Goal: Information Seeking & Learning: Learn about a topic

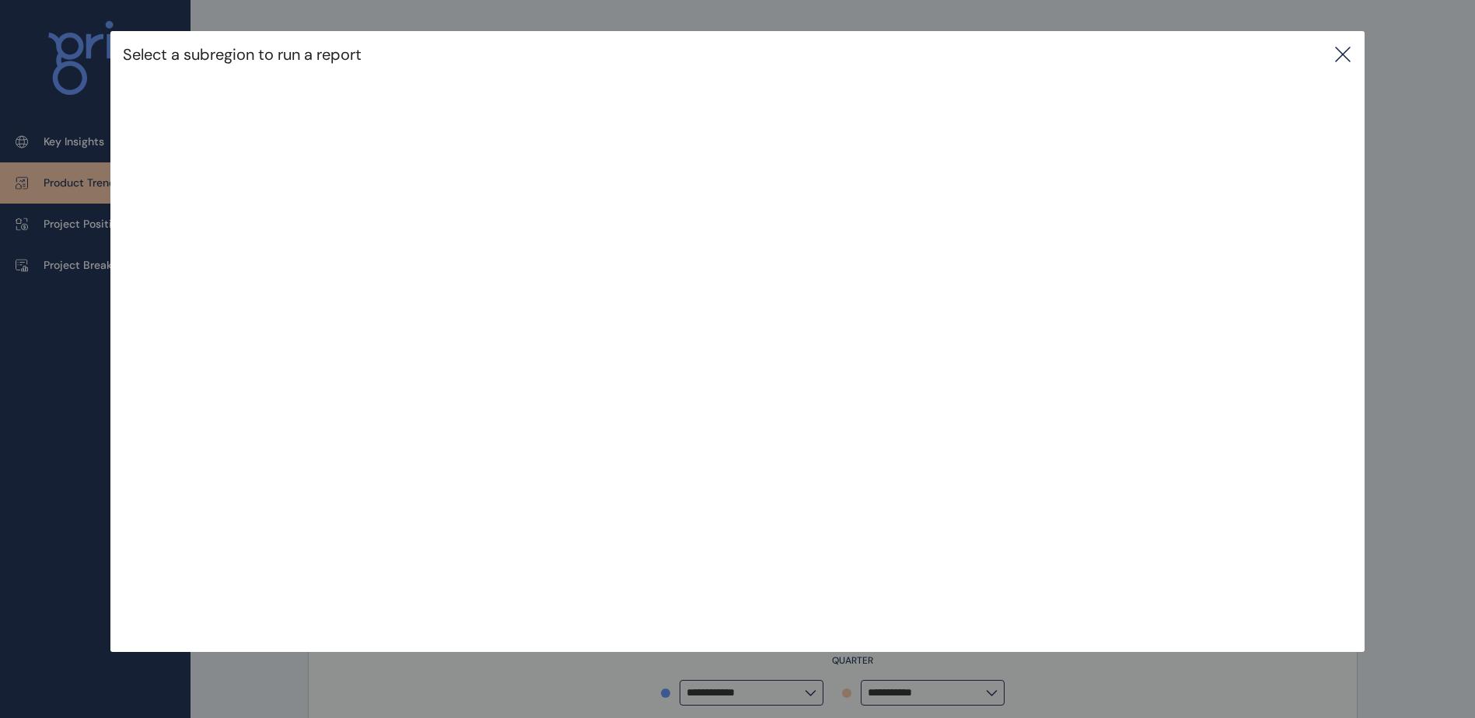
click at [1354, 67] on div "Select a subregion to run a report" at bounding box center [736, 54] width 1253 height 47
click at [1349, 57] on icon at bounding box center [1342, 54] width 19 height 19
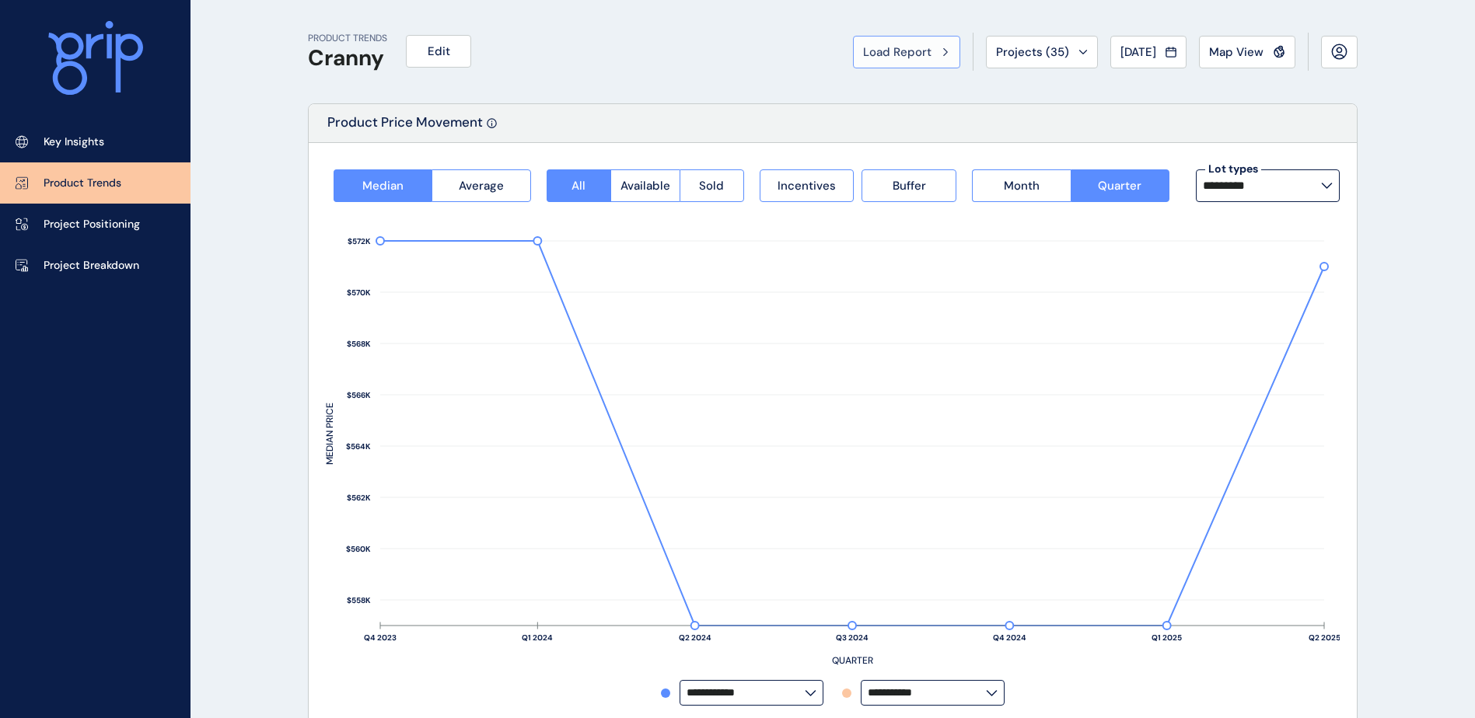
click at [875, 61] on button "Load Report" at bounding box center [906, 52] width 107 height 33
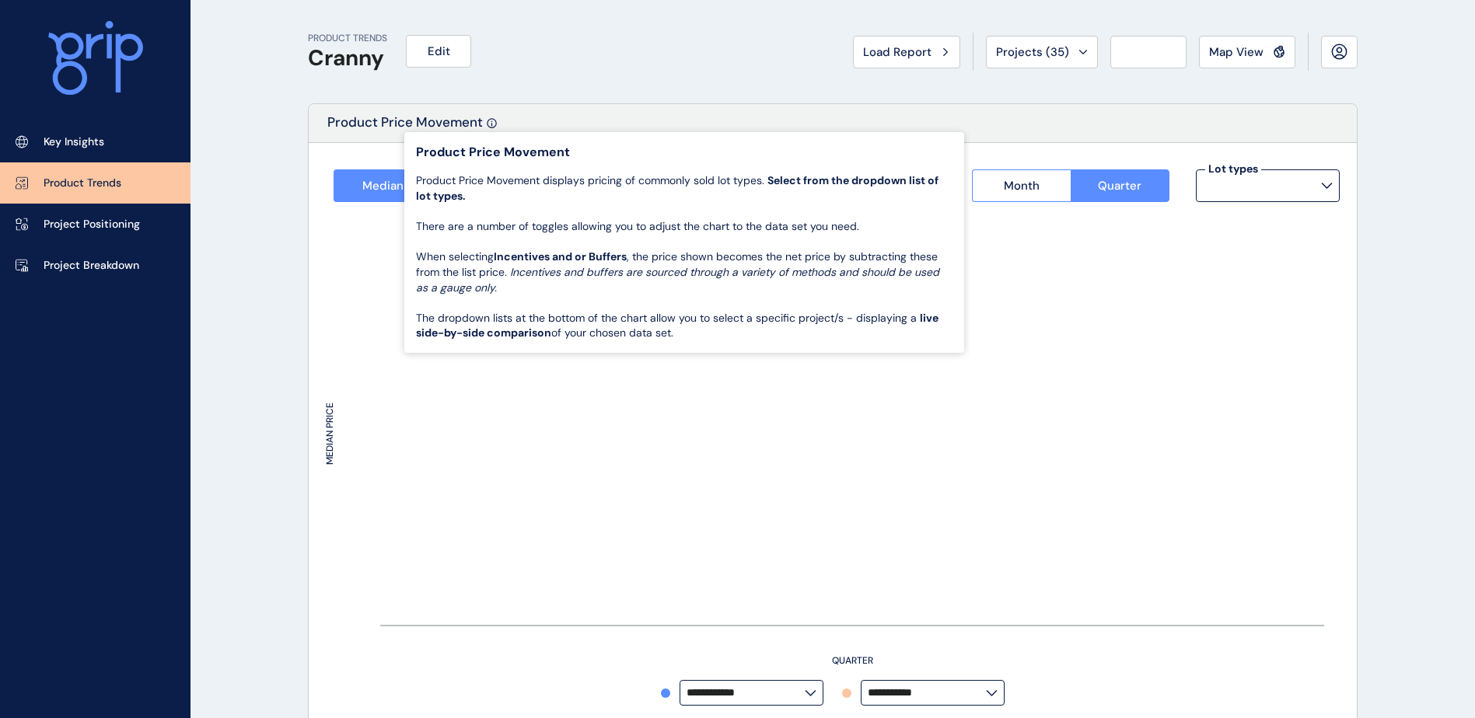
type input "*********"
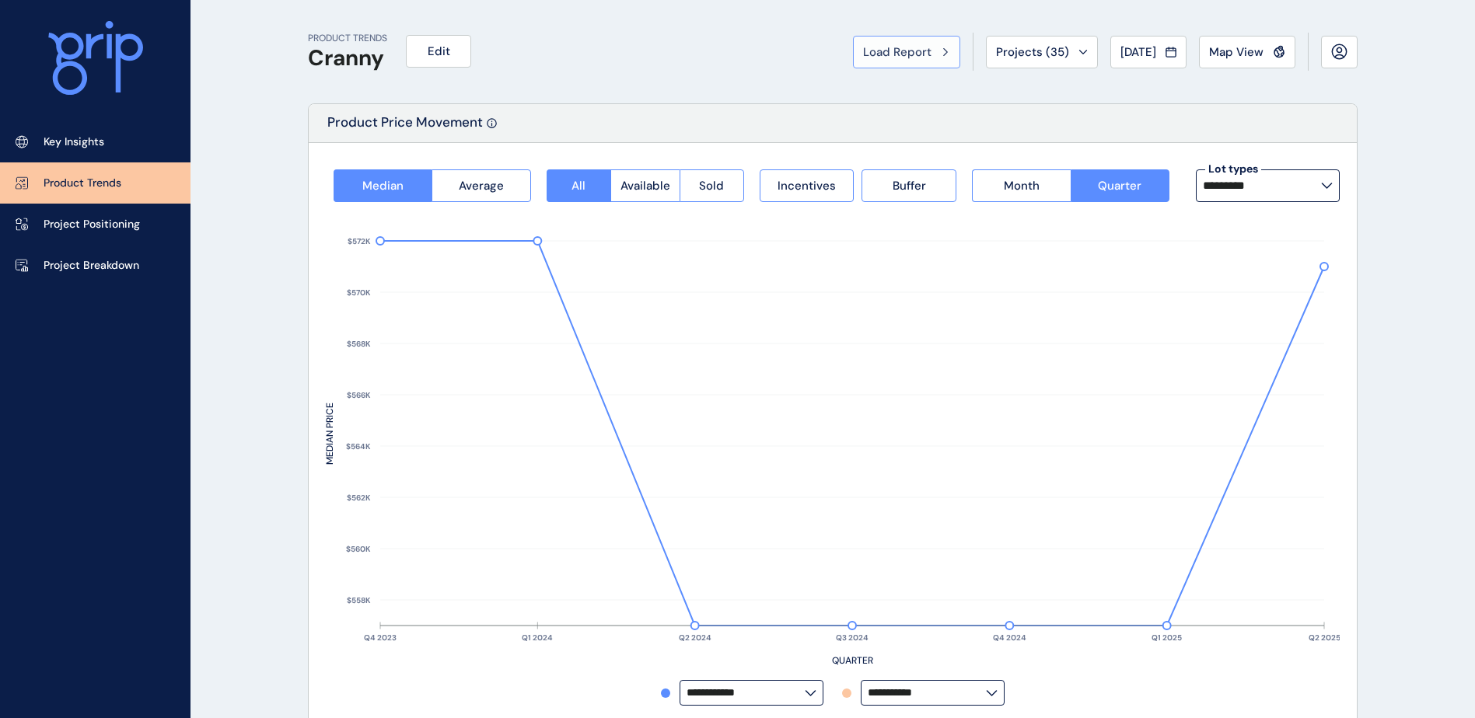
click at [908, 60] on button "Load Report" at bounding box center [906, 52] width 107 height 33
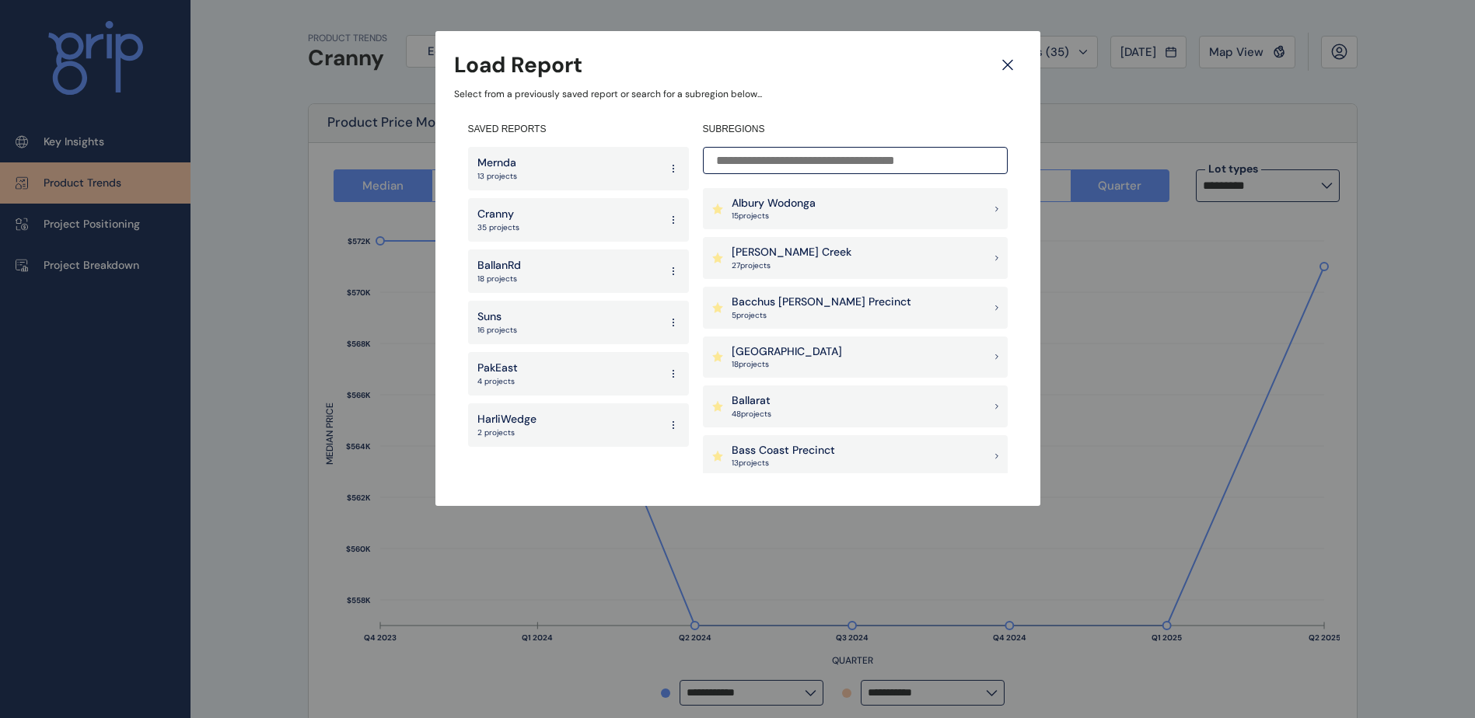
click at [820, 171] on input at bounding box center [855, 160] width 305 height 27
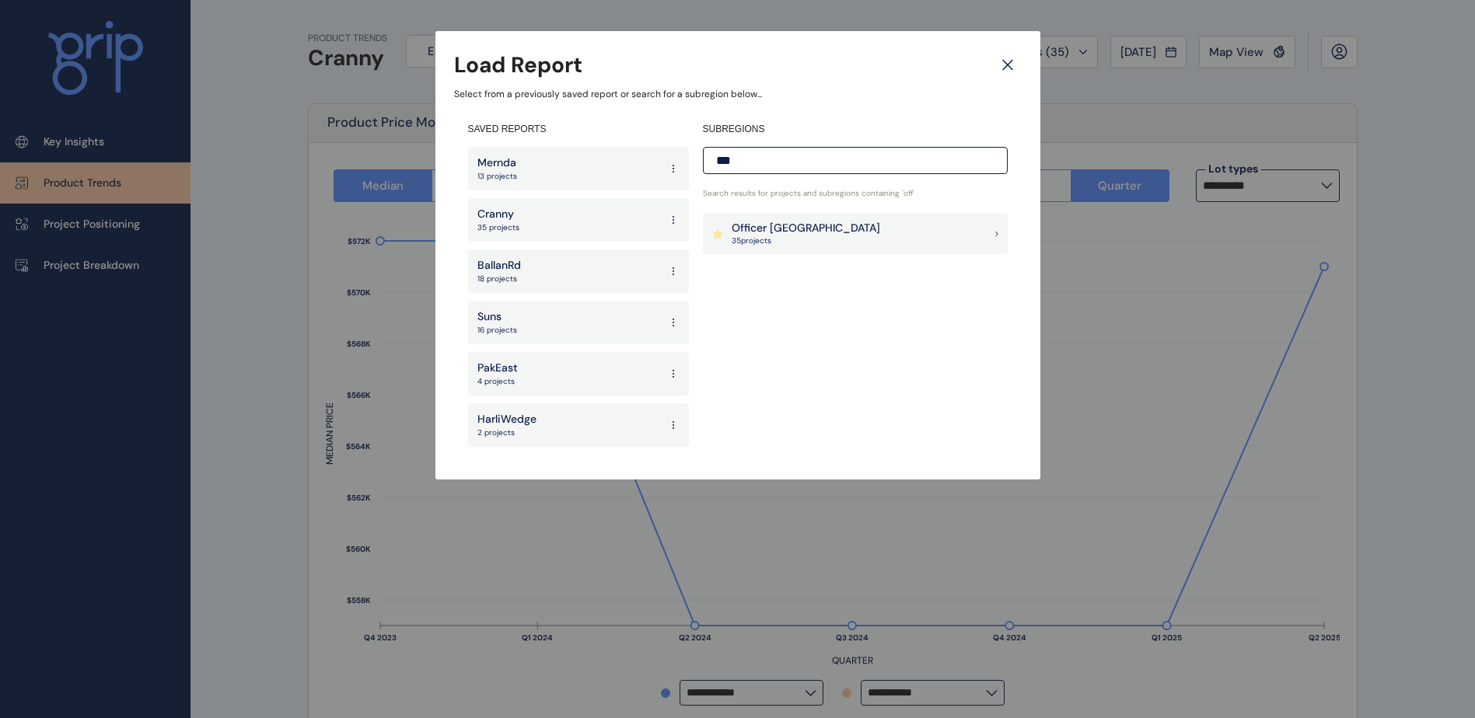
type input "***"
click at [801, 237] on div "Officer Pakenham 35 project s" at bounding box center [806, 234] width 149 height 26
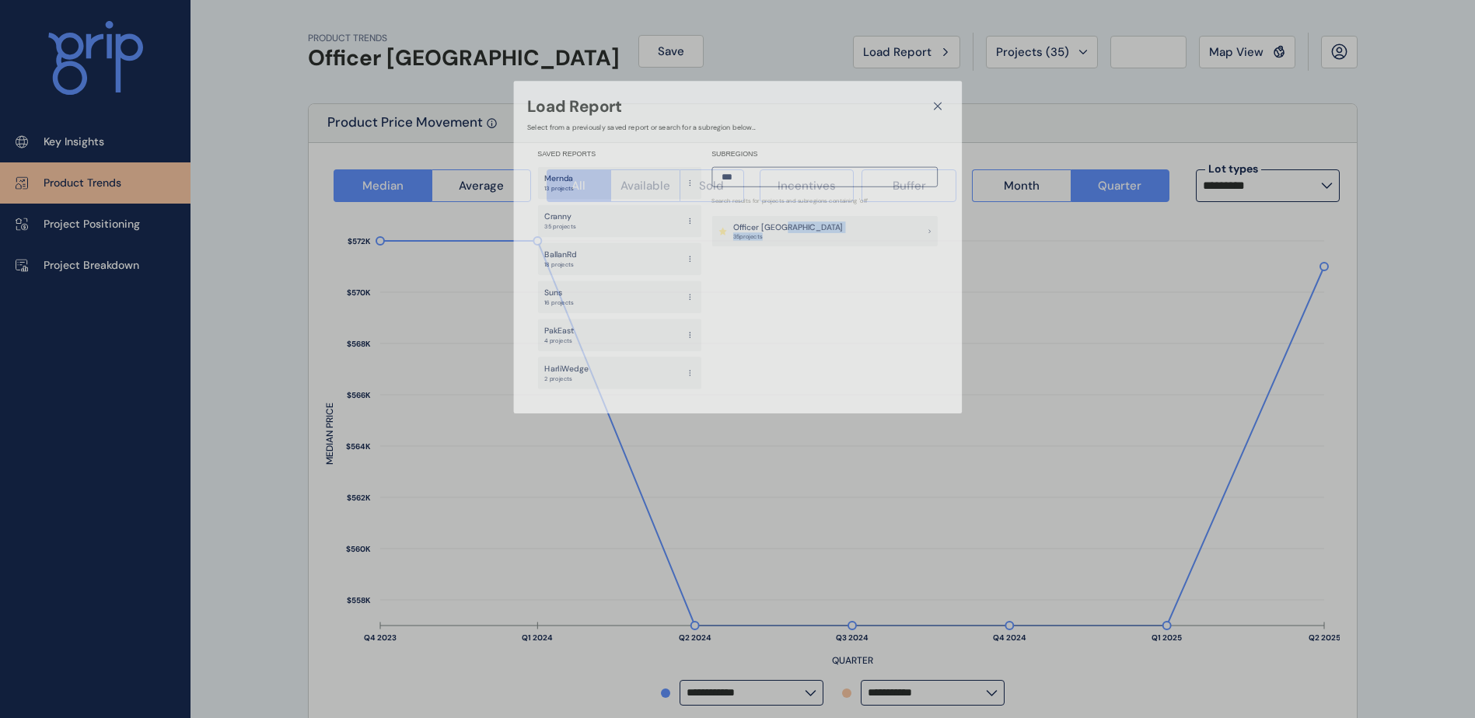
type input "**********"
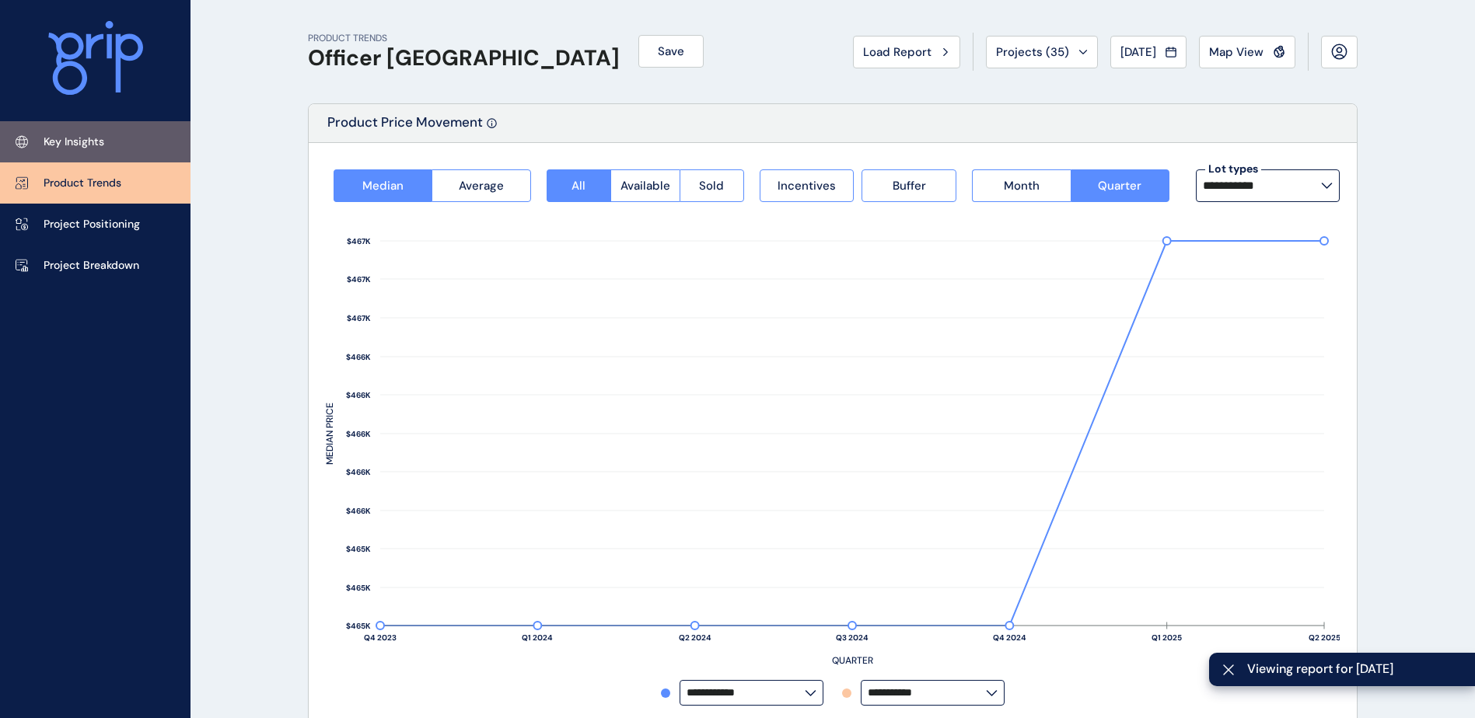
click at [100, 146] on p "Key Insights" at bounding box center [74, 143] width 61 height 16
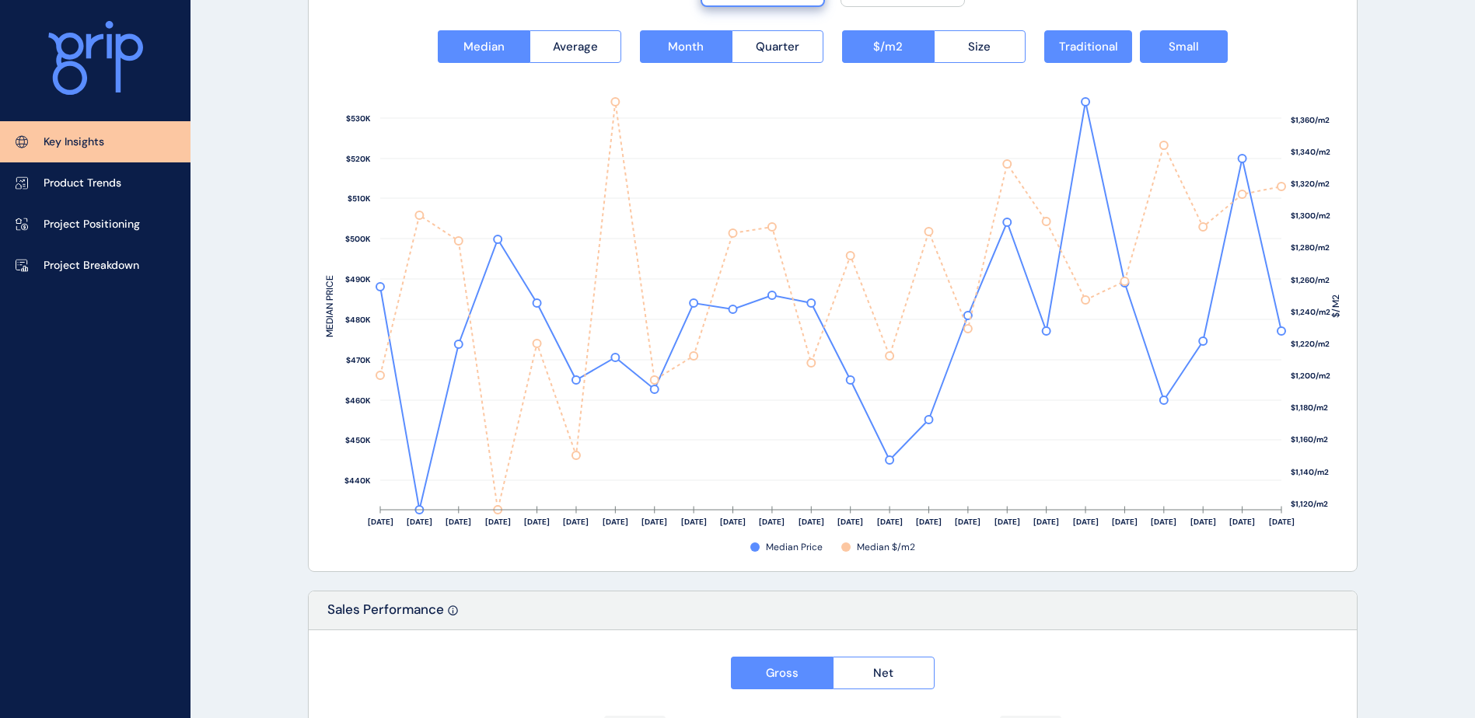
scroll to position [2099, 0]
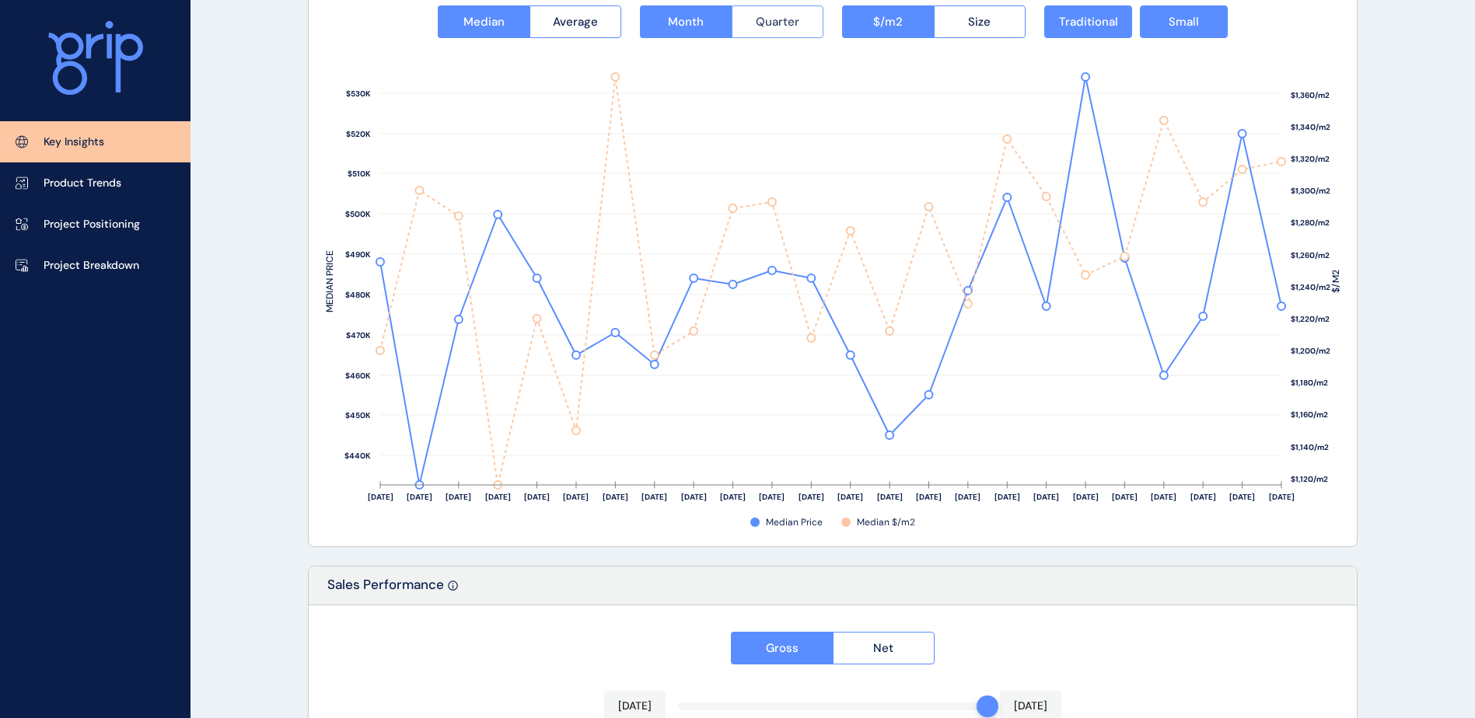
click at [759, 25] on span "Quarter" at bounding box center [778, 22] width 44 height 16
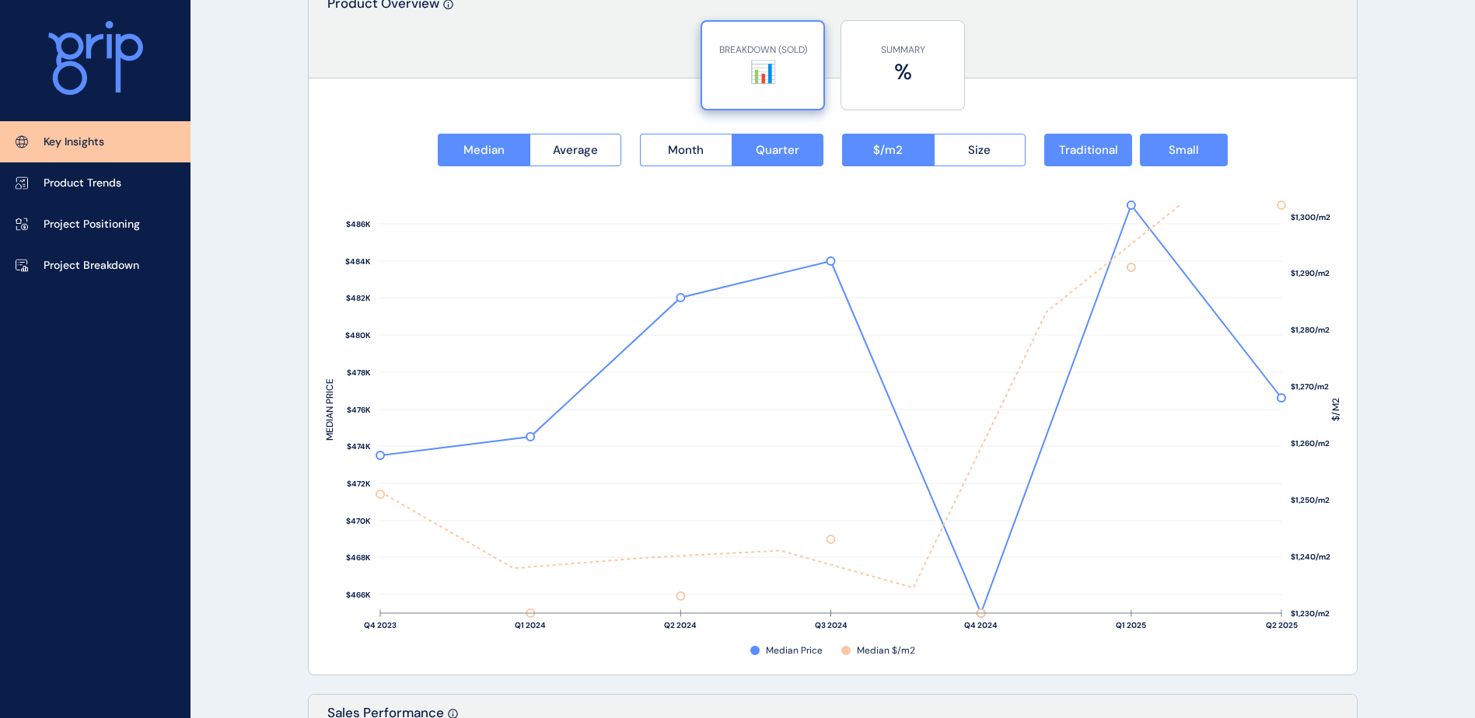
scroll to position [1944, 0]
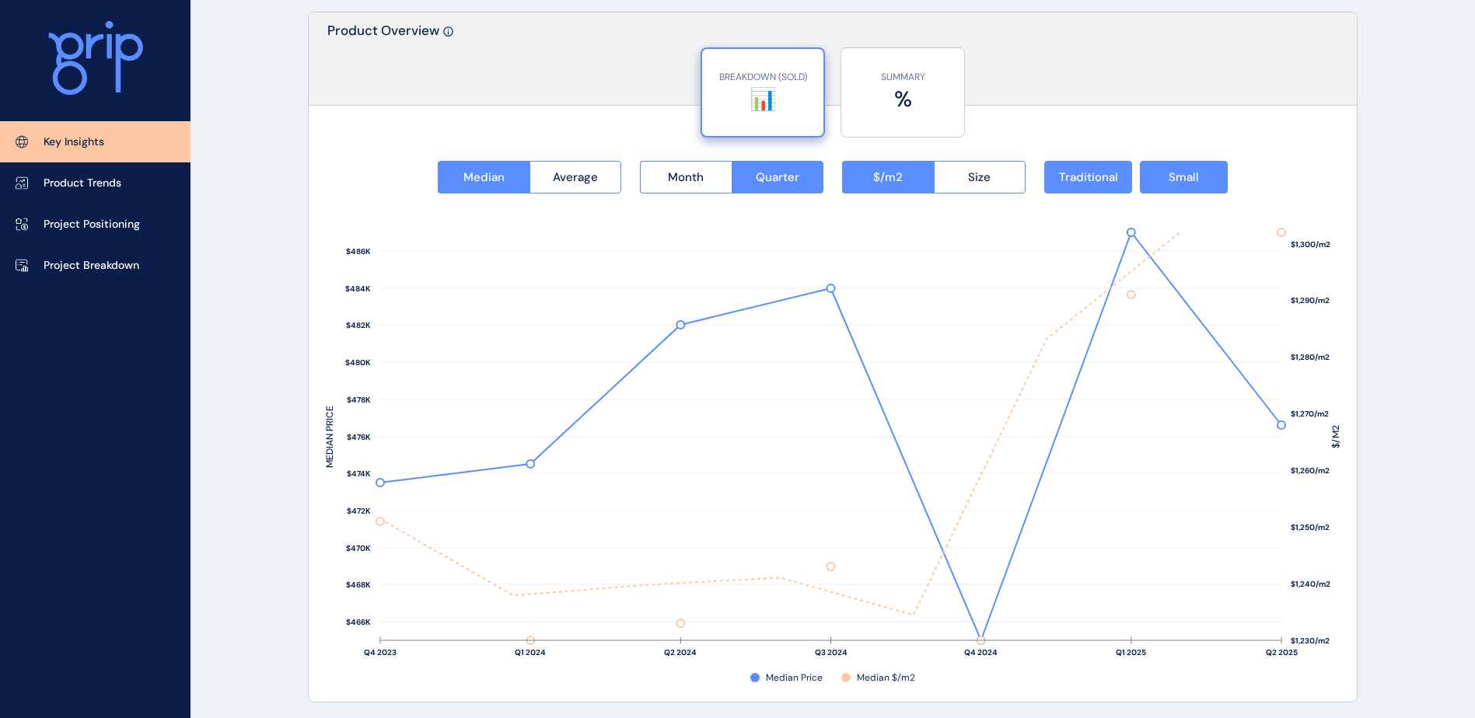
drag, startPoint x: 976, startPoint y: 174, endPoint x: 1105, endPoint y: 222, distance: 137.5
click at [976, 174] on span "Size" at bounding box center [979, 178] width 23 height 16
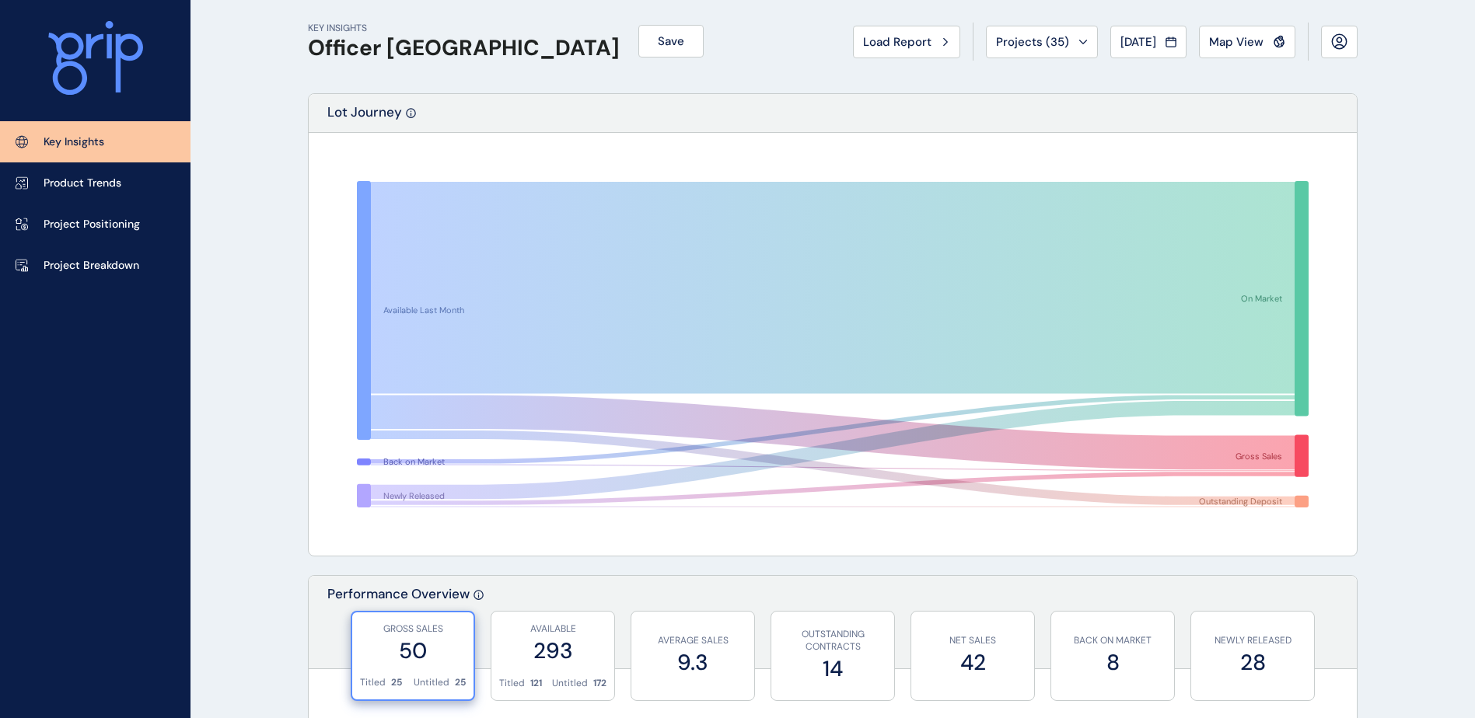
scroll to position [0, 0]
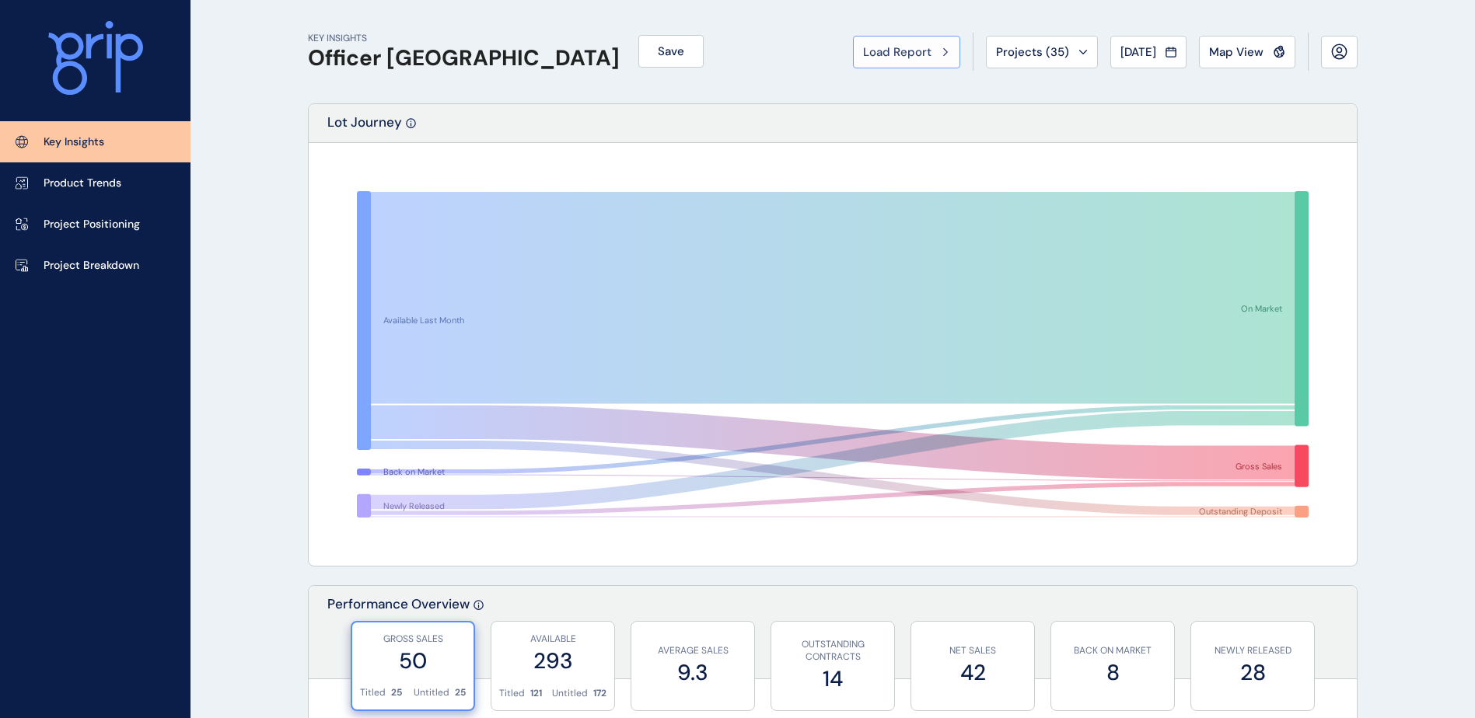
click at [927, 58] on div "Load Report" at bounding box center [906, 52] width 87 height 16
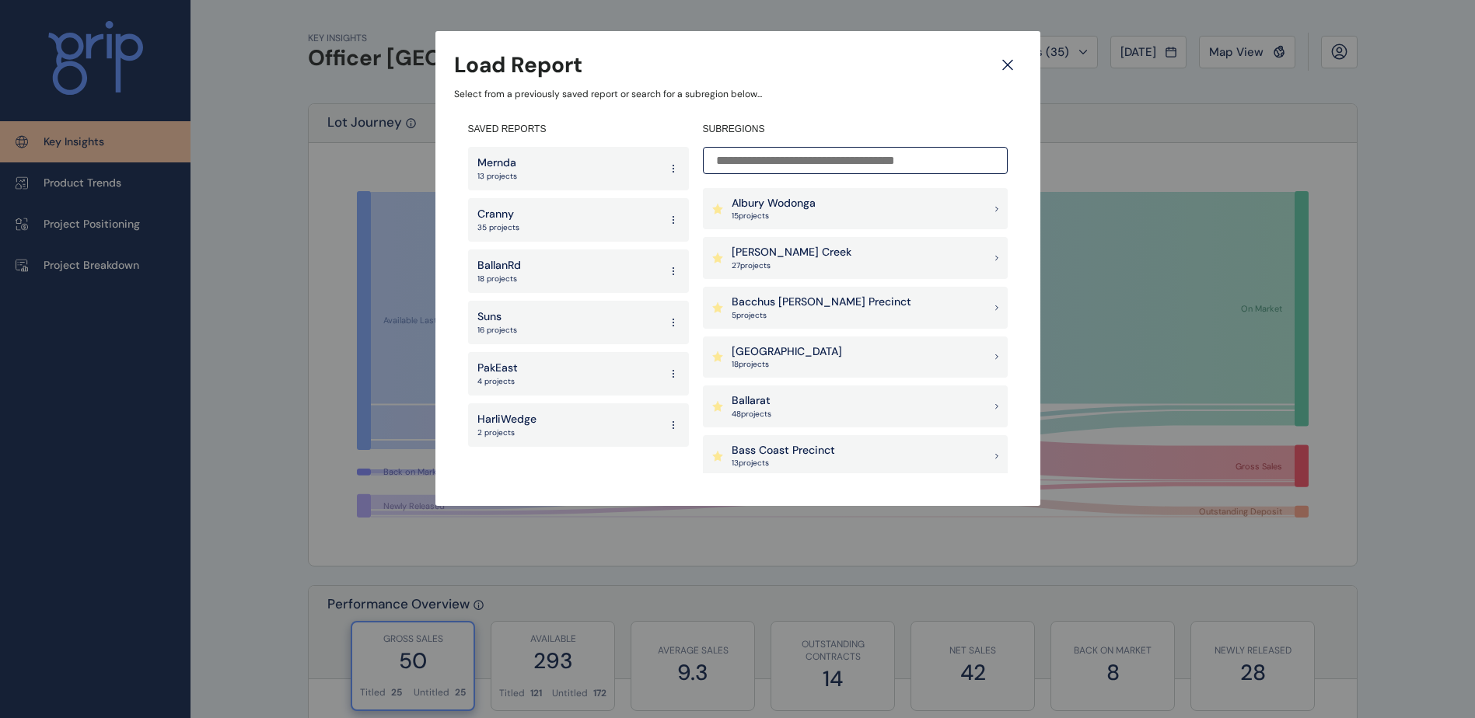
click at [845, 168] on input at bounding box center [855, 160] width 305 height 27
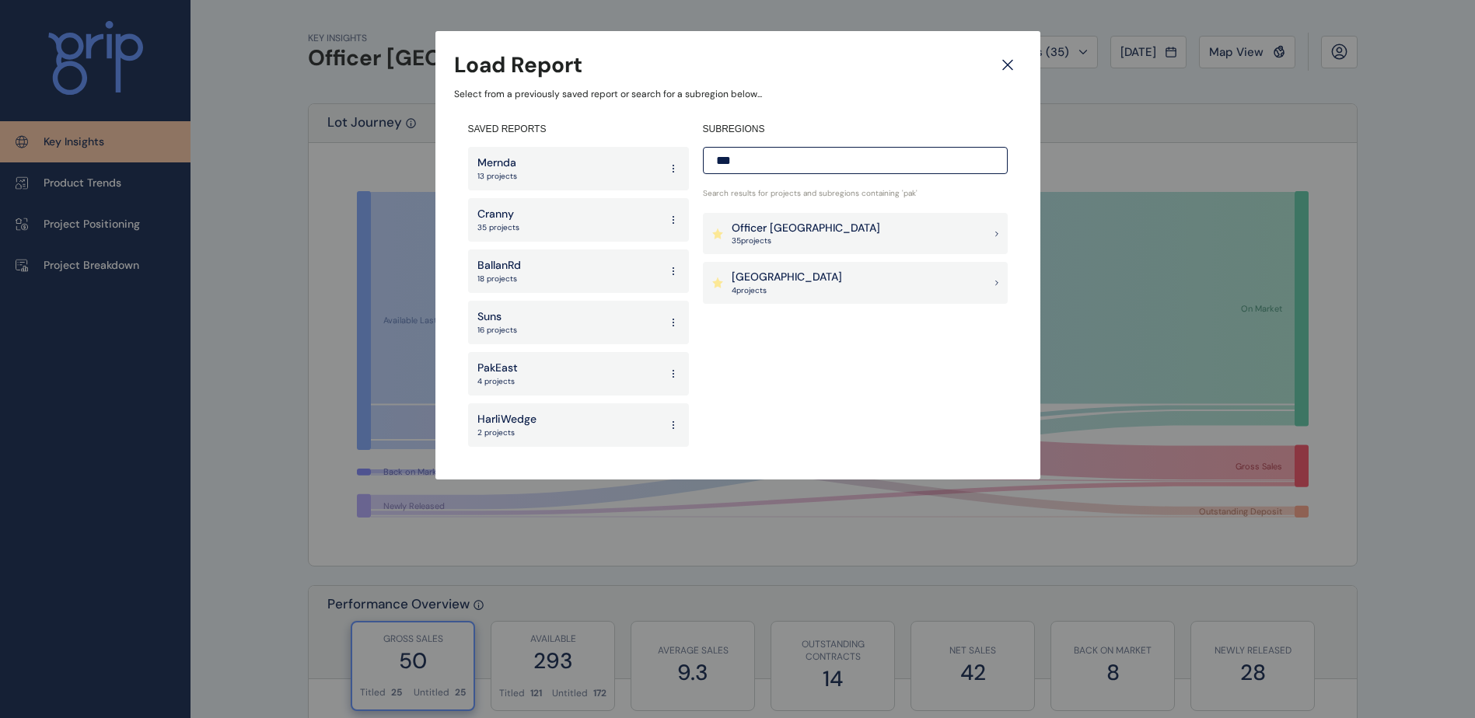
type input "***"
click at [804, 291] on p "4 project s" at bounding box center [787, 290] width 110 height 11
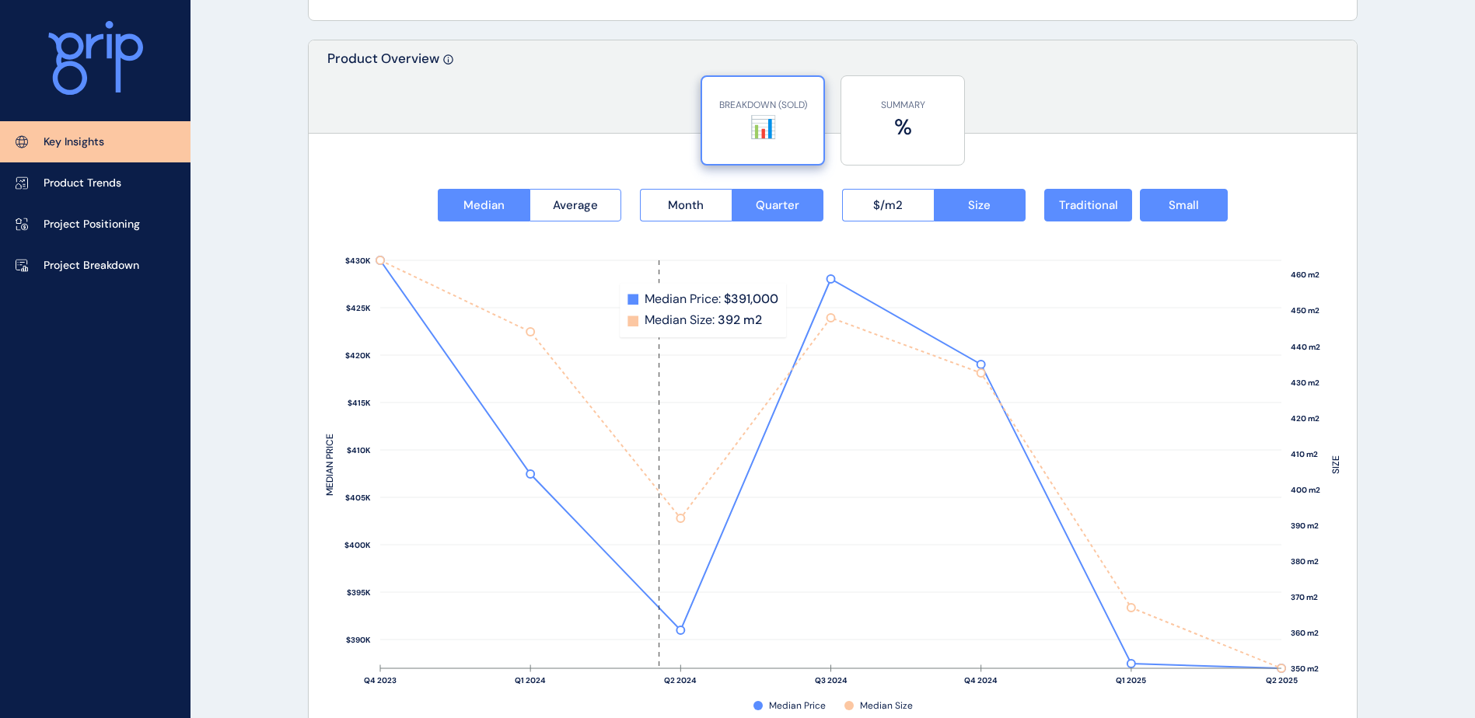
scroll to position [1944, 0]
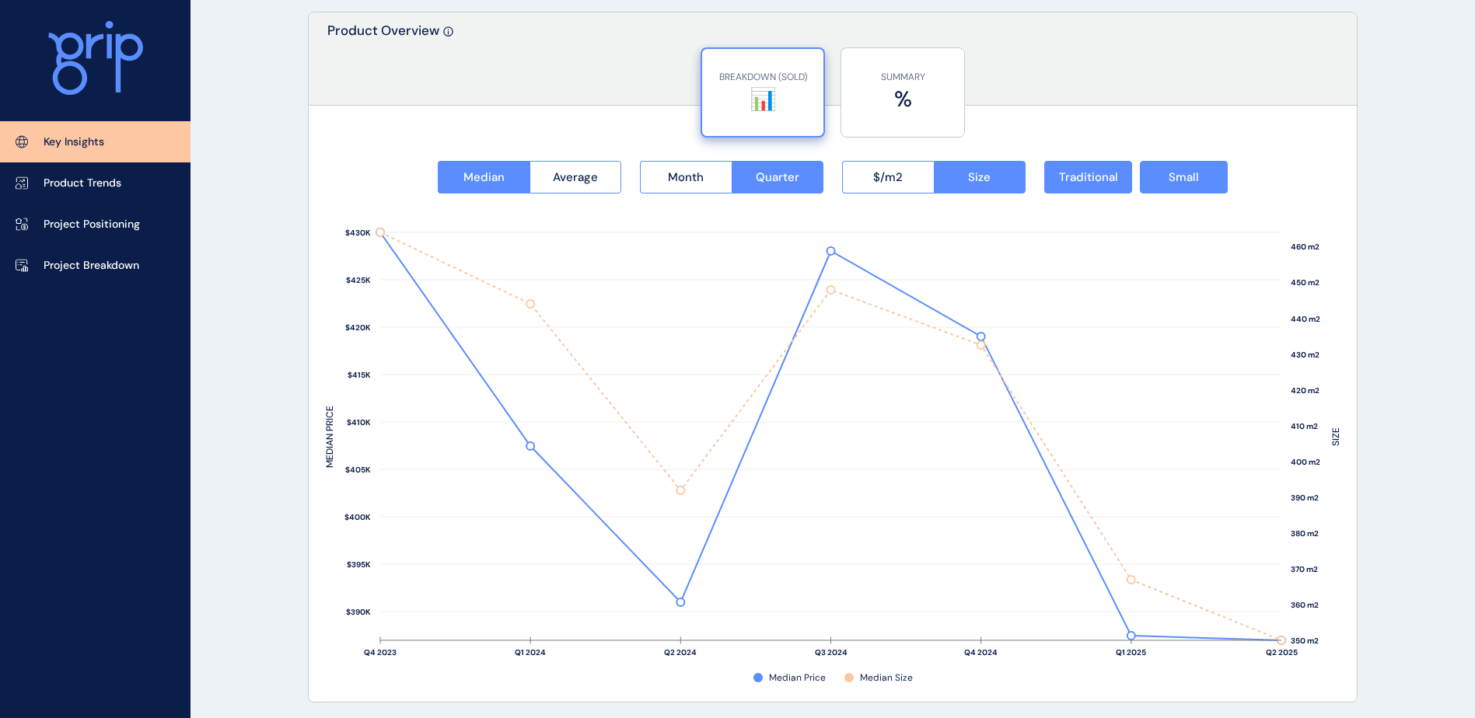
click at [893, 181] on span "$/m2" at bounding box center [888, 178] width 30 height 16
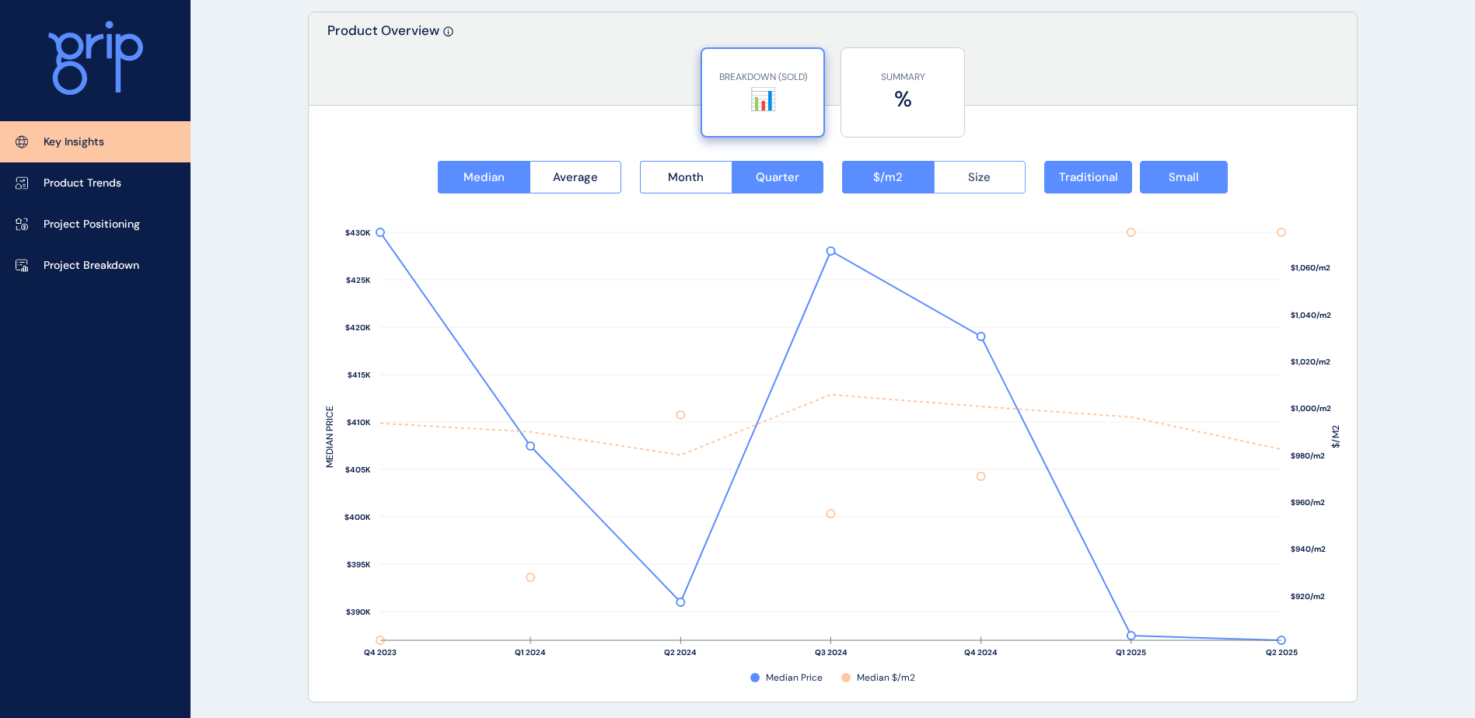
click at [993, 184] on button "Size" at bounding box center [980, 177] width 93 height 33
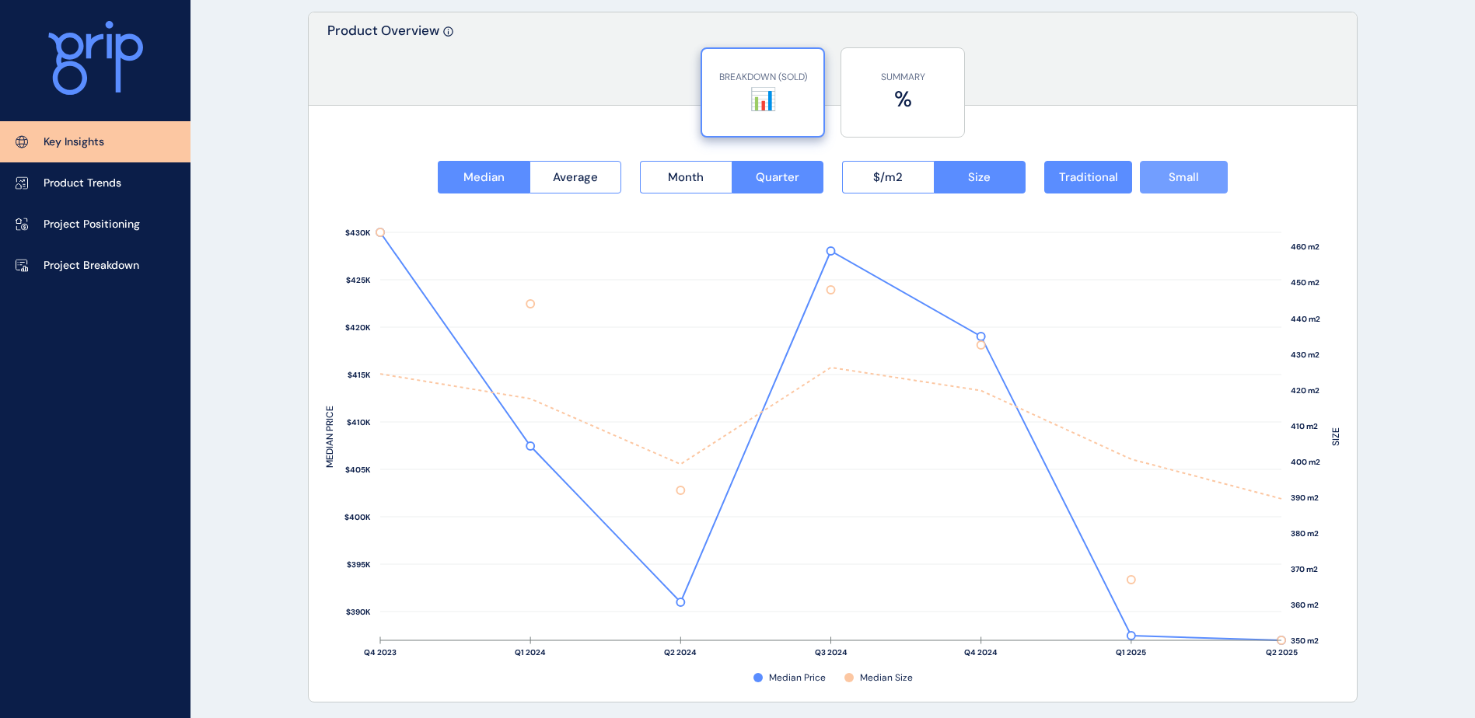
click at [1193, 175] on span "Small" at bounding box center [1184, 178] width 30 height 16
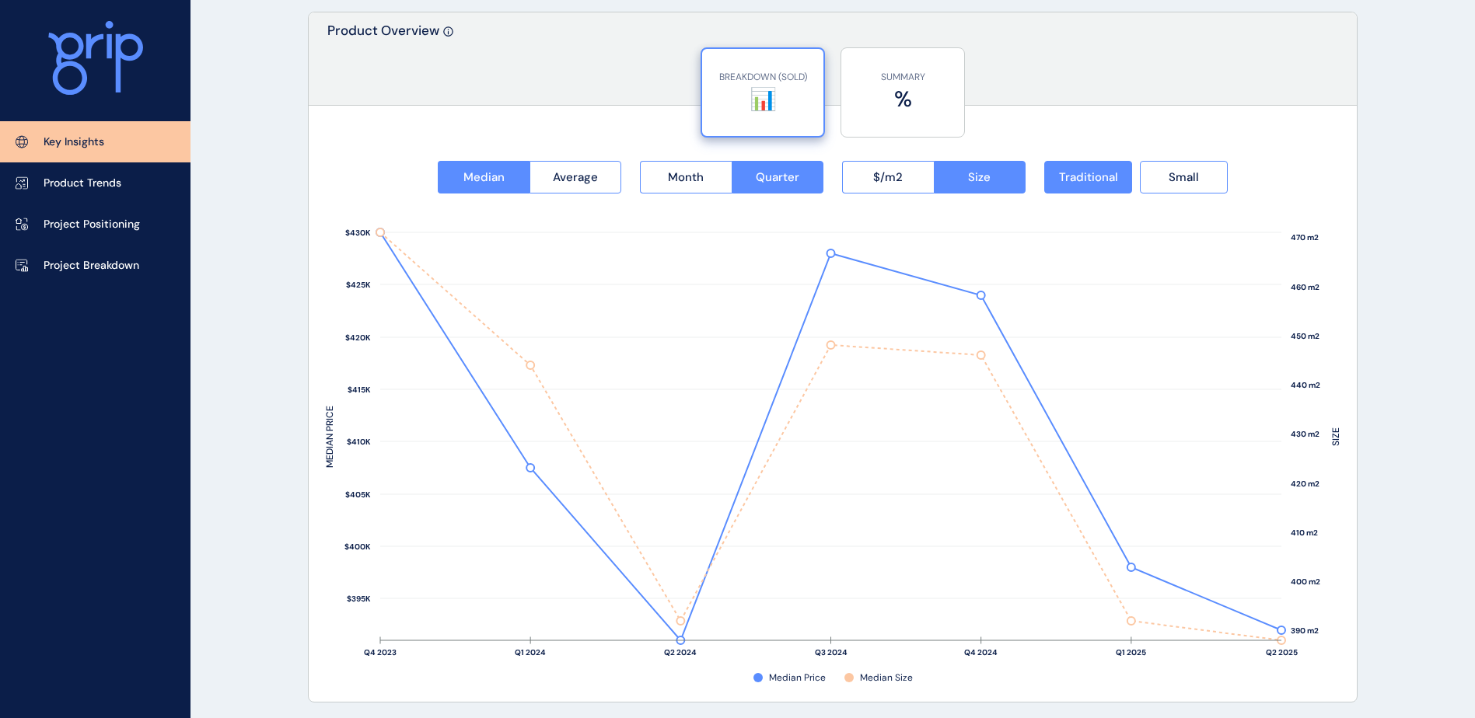
click at [1172, 159] on div "Median Average Month Quarter $/m2 Size Traditional Small 390 m2 400 m2 410 m2 4…" at bounding box center [833, 413] width 1048 height 577
click at [1211, 170] on button "Small" at bounding box center [1184, 177] width 88 height 33
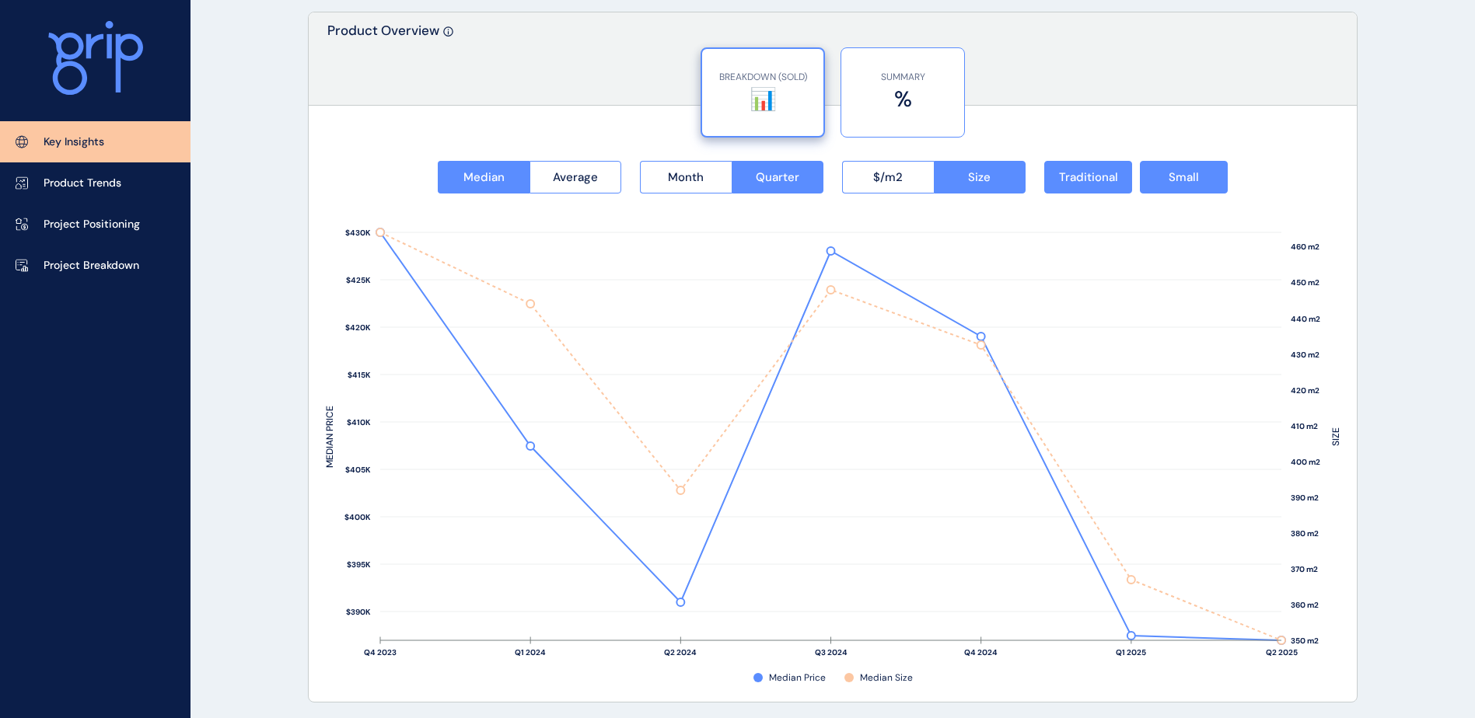
click at [869, 91] on label "%" at bounding box center [902, 99] width 107 height 30
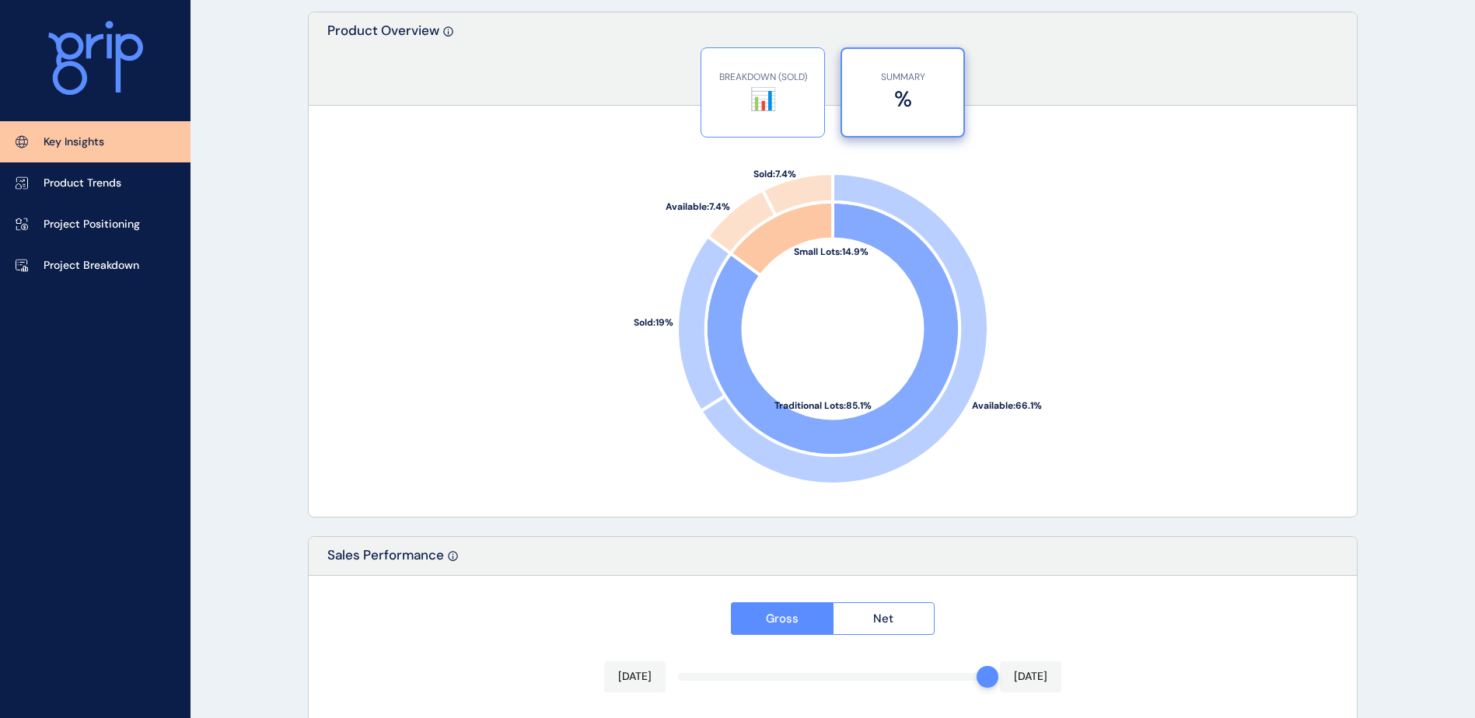
click at [757, 93] on label "📊" at bounding box center [762, 99] width 107 height 30
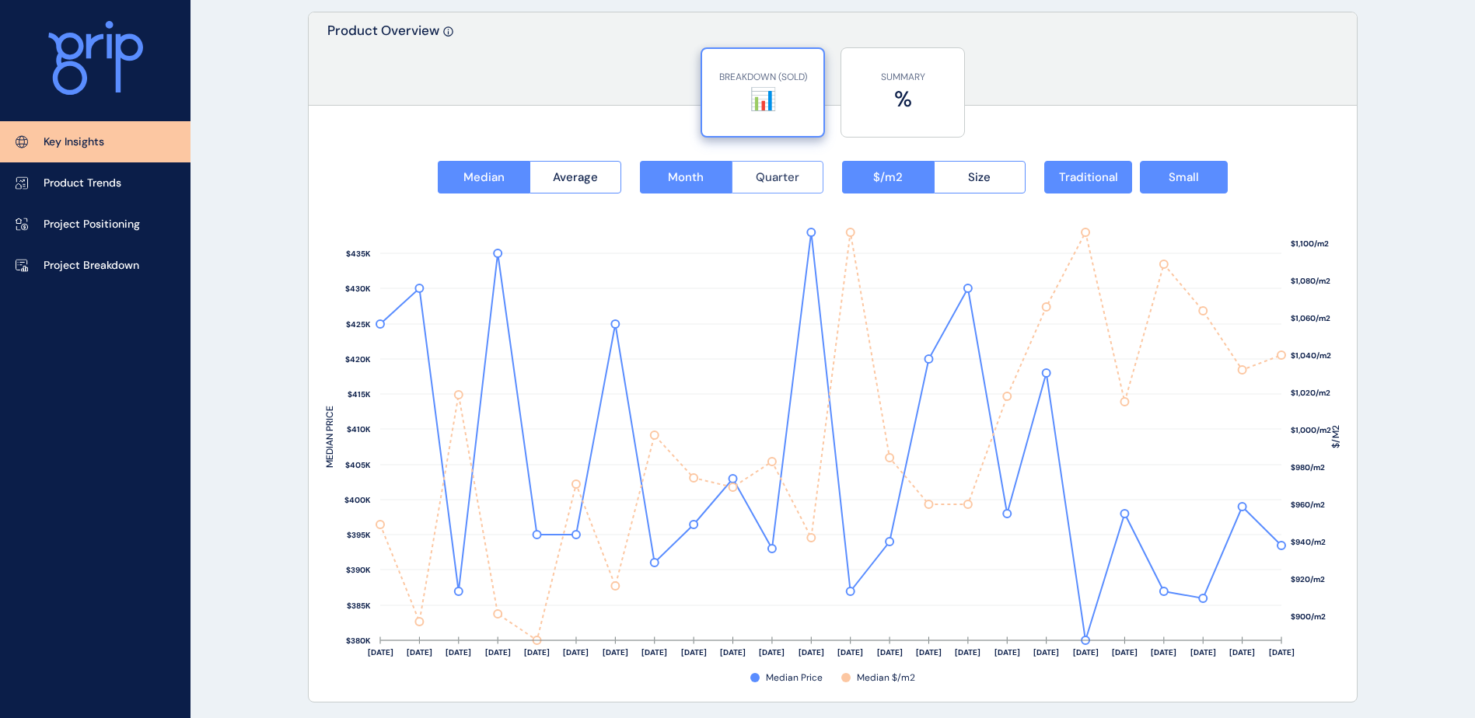
click at [782, 173] on span "Quarter" at bounding box center [778, 178] width 44 height 16
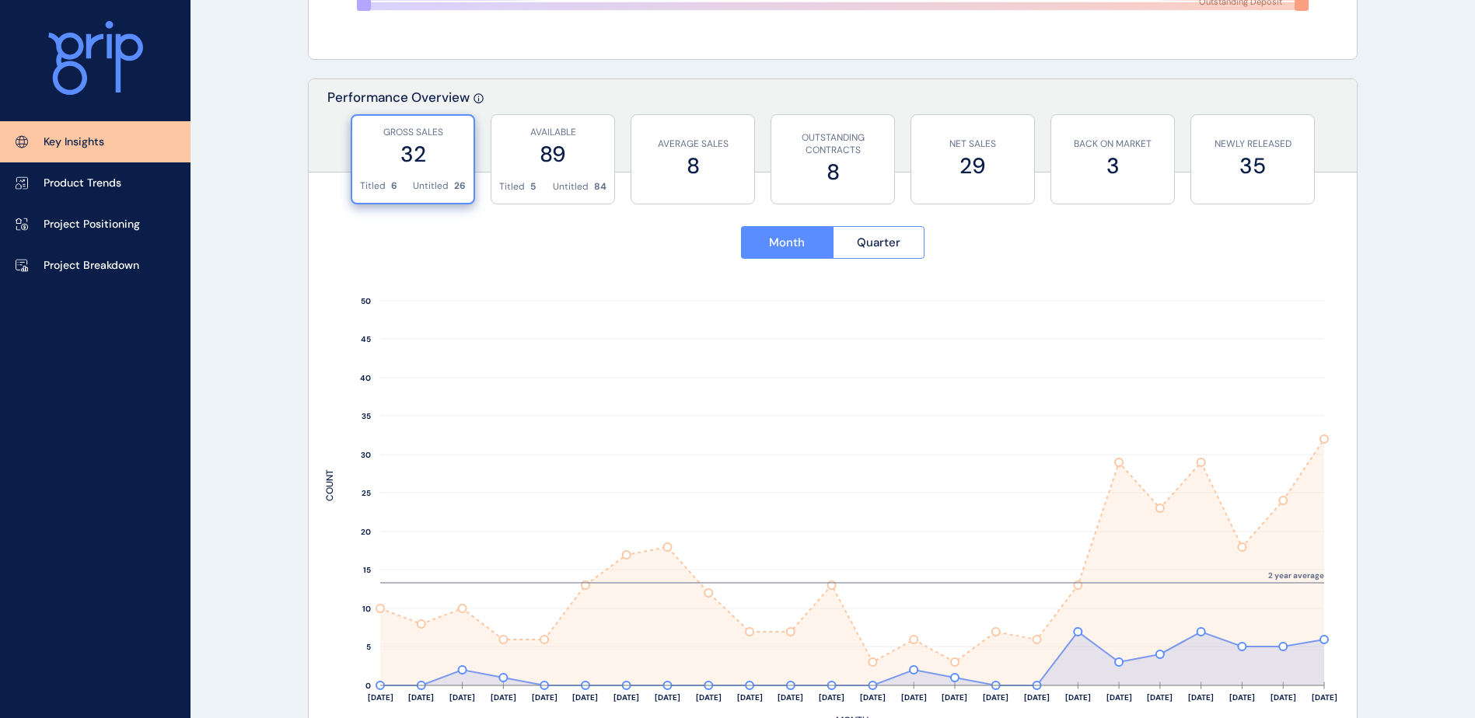
scroll to position [611, 0]
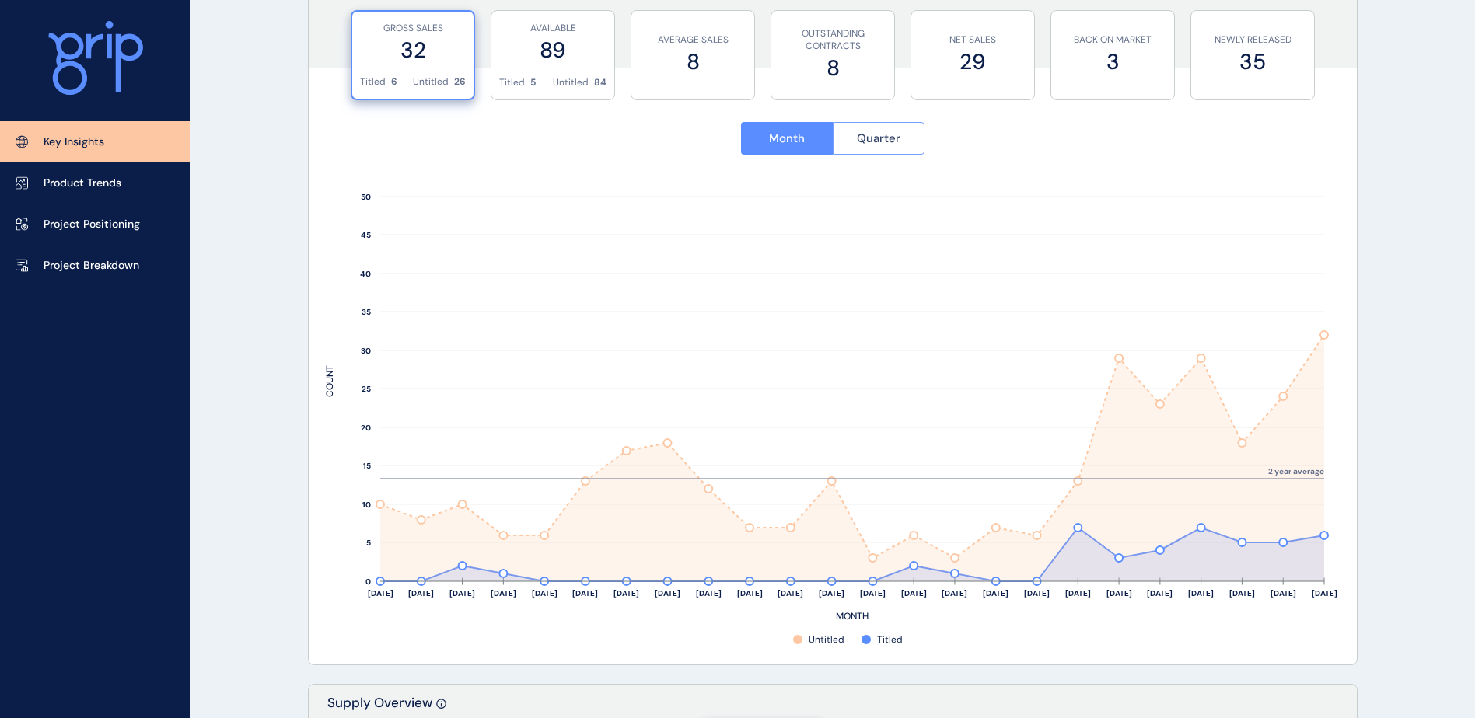
click at [914, 145] on button "Quarter" at bounding box center [879, 138] width 93 height 33
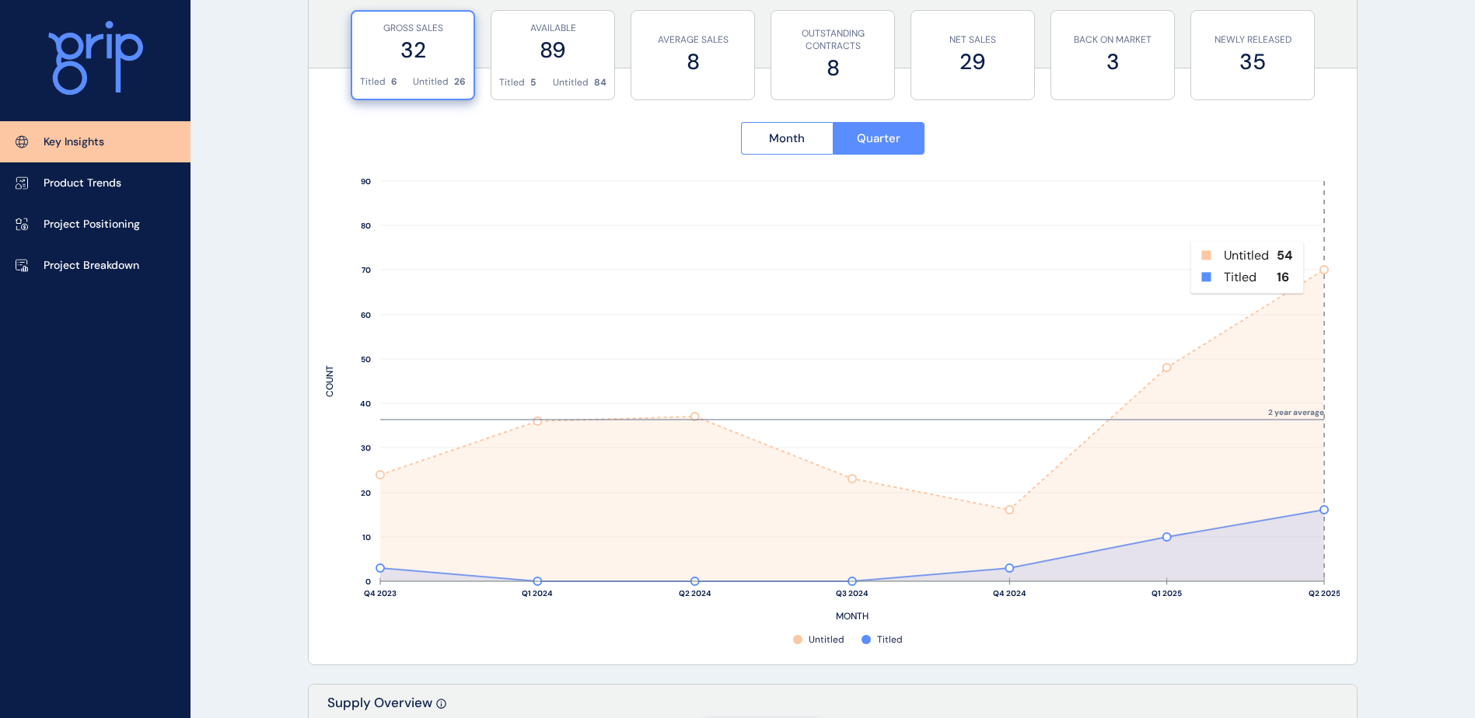
click at [1318, 267] on rect at bounding box center [1285, 381] width 79 height 400
click at [1323, 273] on rect at bounding box center [1285, 381] width 79 height 400
click at [1319, 333] on rect at bounding box center [1285, 381] width 79 height 400
drag, startPoint x: 1319, startPoint y: 333, endPoint x: 1408, endPoint y: 387, distance: 104.7
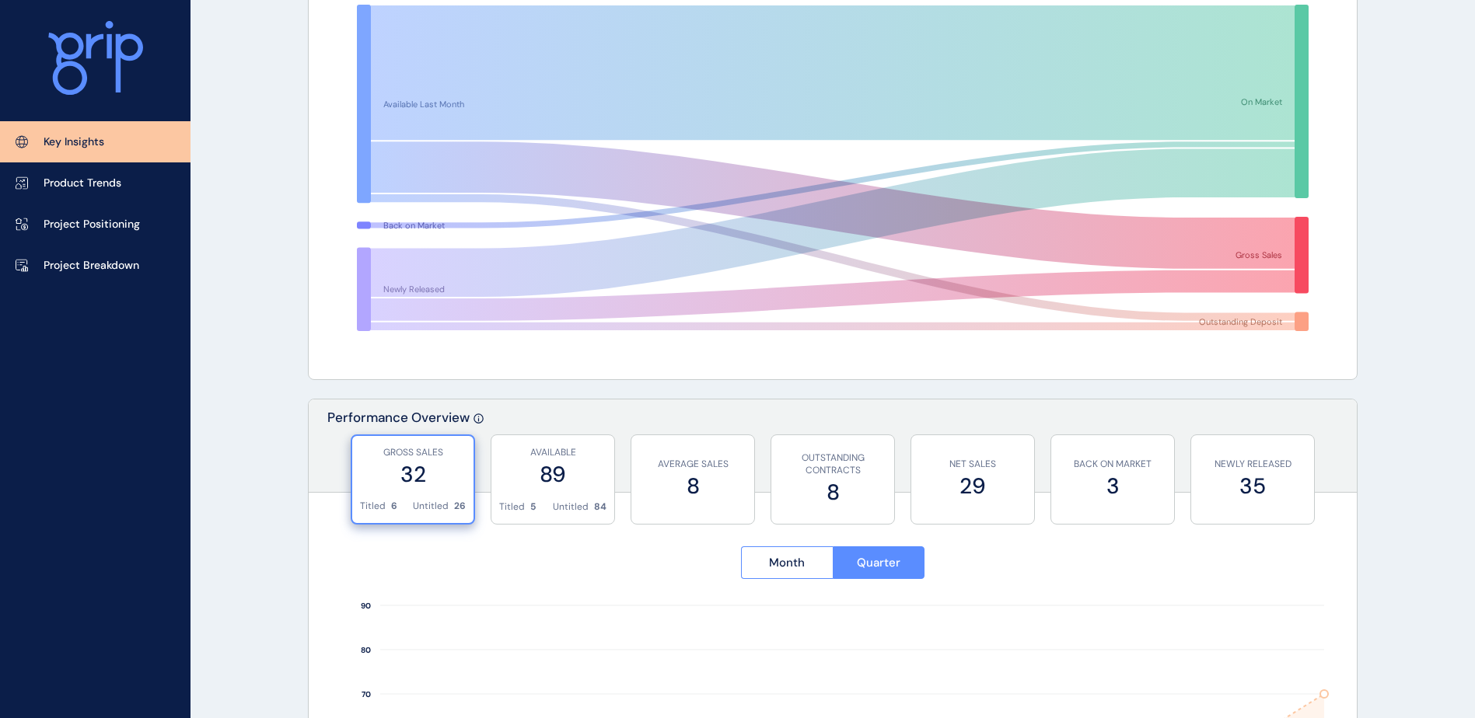
scroll to position [0, 0]
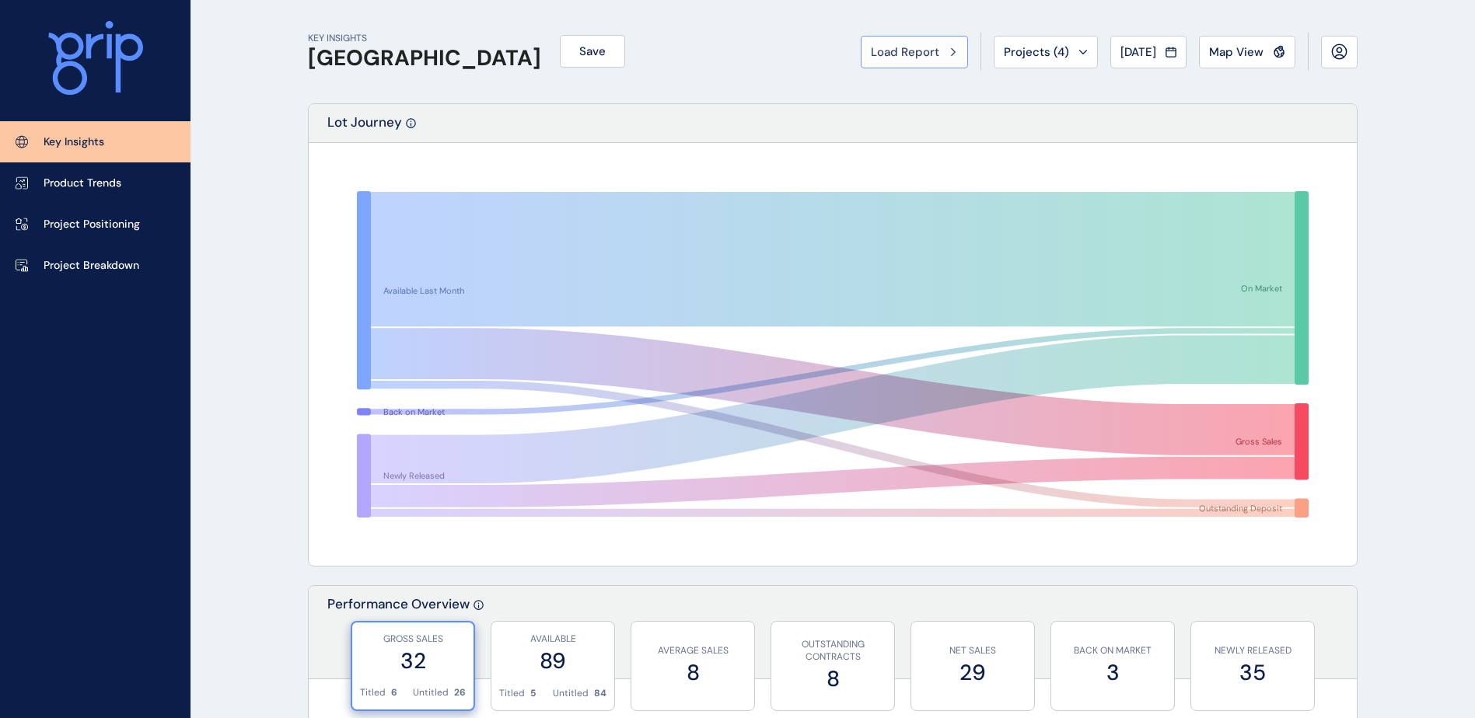
click at [925, 65] on button "Load Report" at bounding box center [914, 52] width 107 height 33
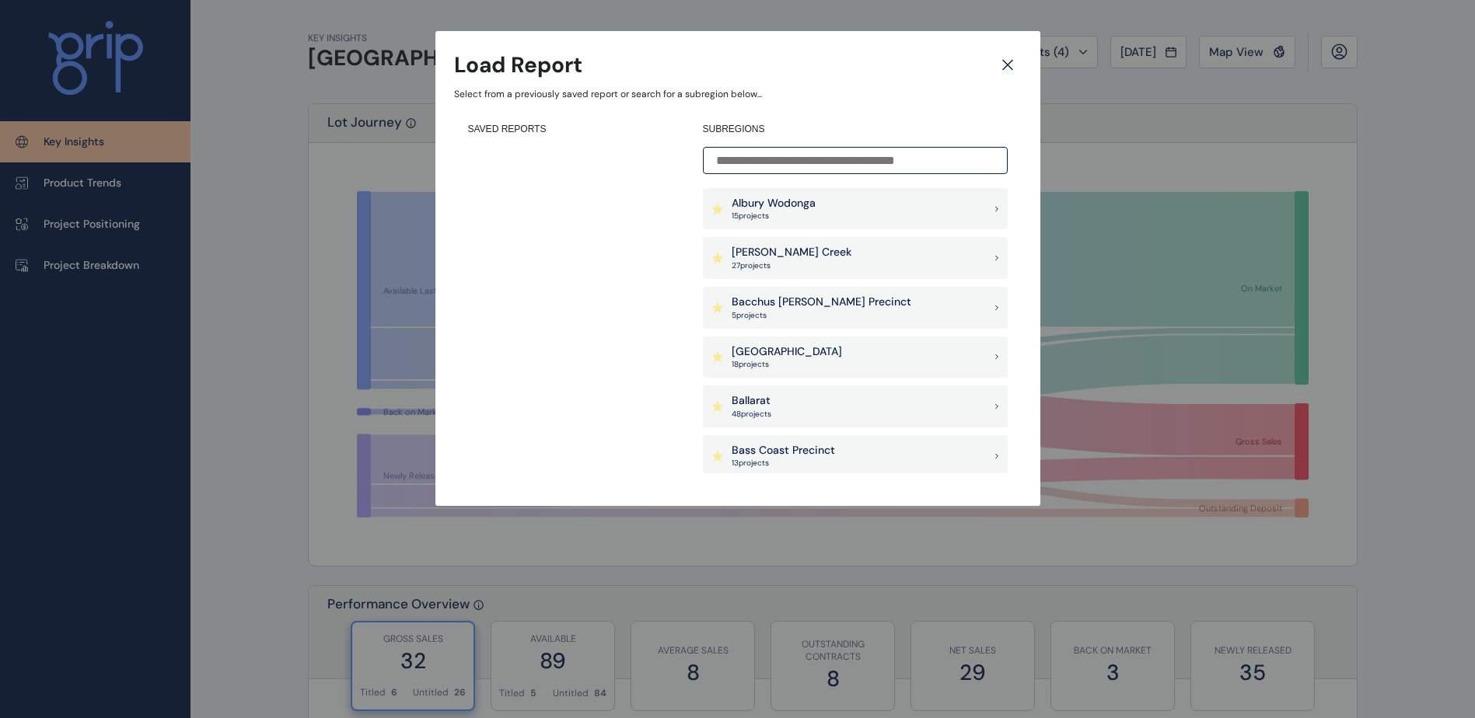
click at [856, 166] on input at bounding box center [855, 160] width 305 height 27
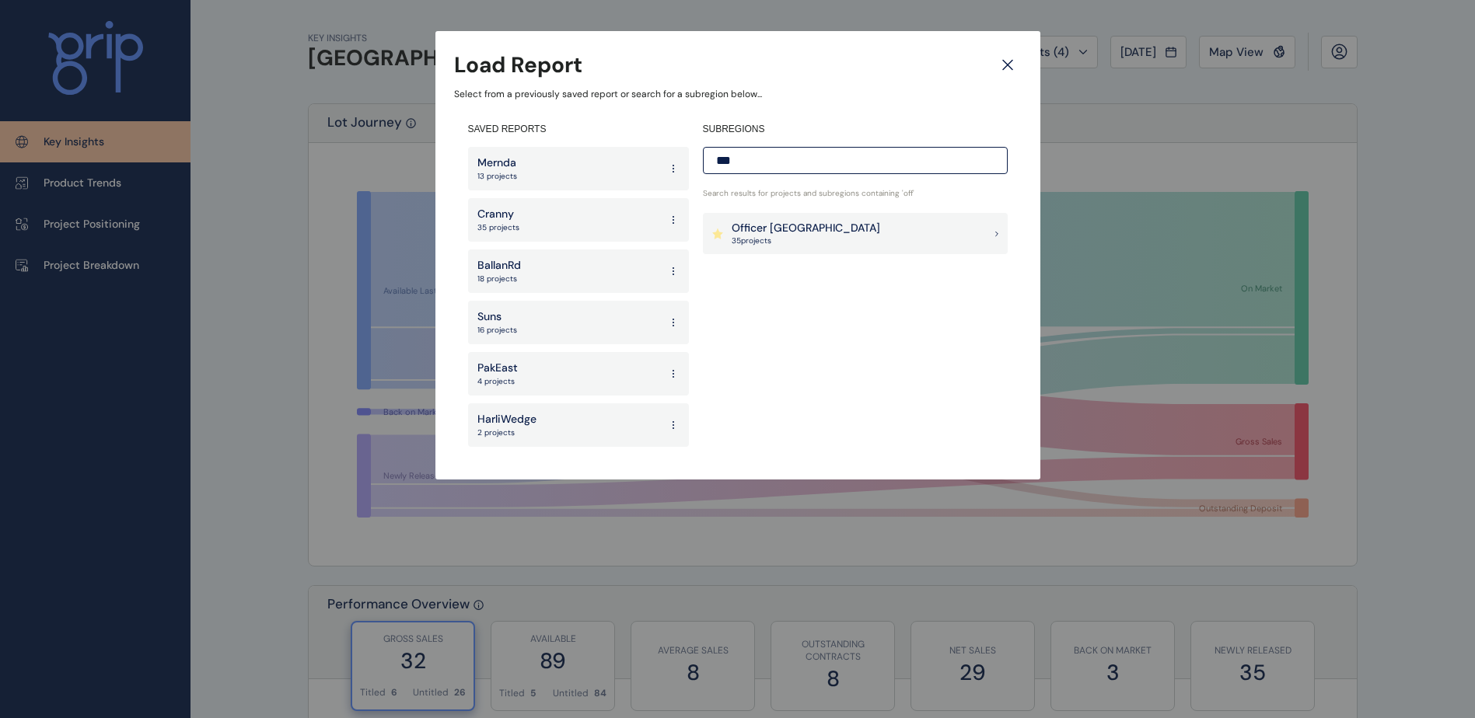
type input "***"
click at [844, 224] on div "Officer Pakenham 35 project s" at bounding box center [855, 234] width 305 height 42
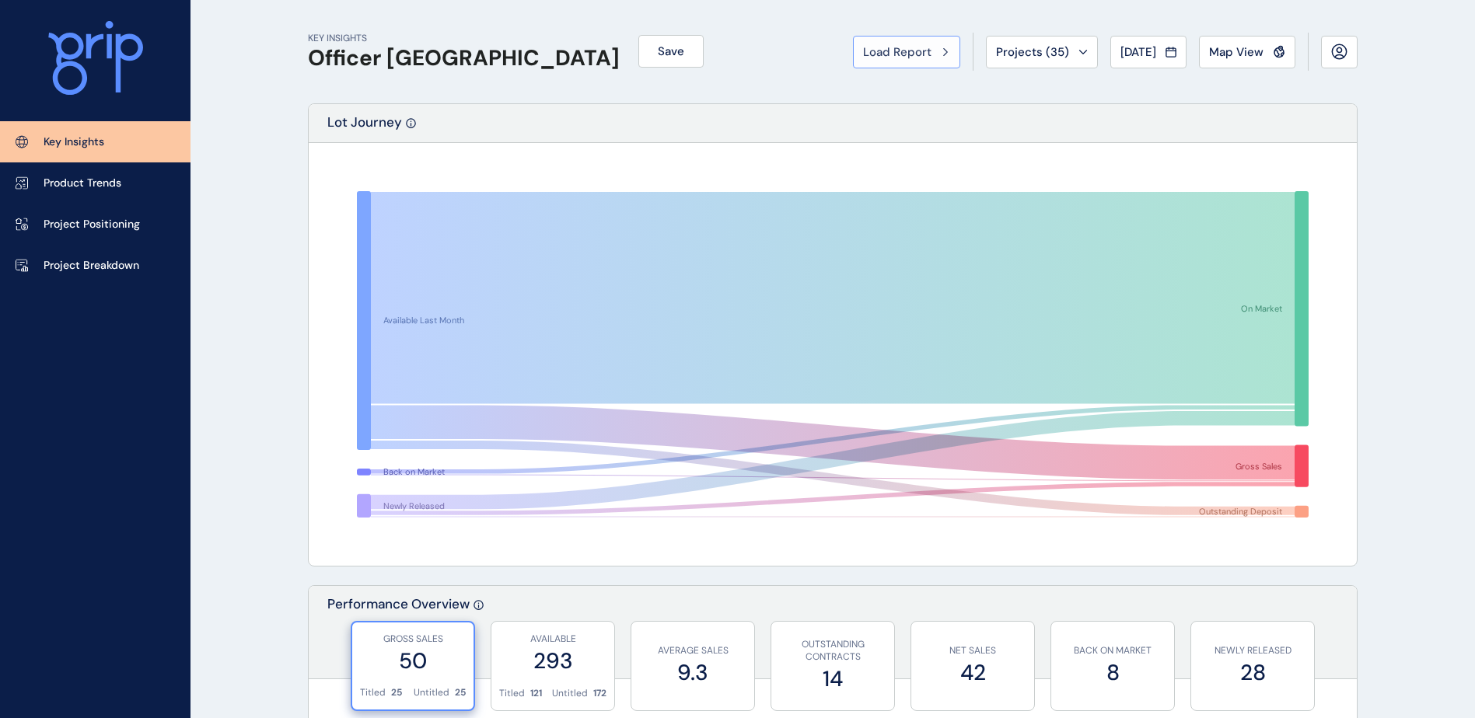
click at [901, 58] on span "Load Report" at bounding box center [897, 52] width 68 height 16
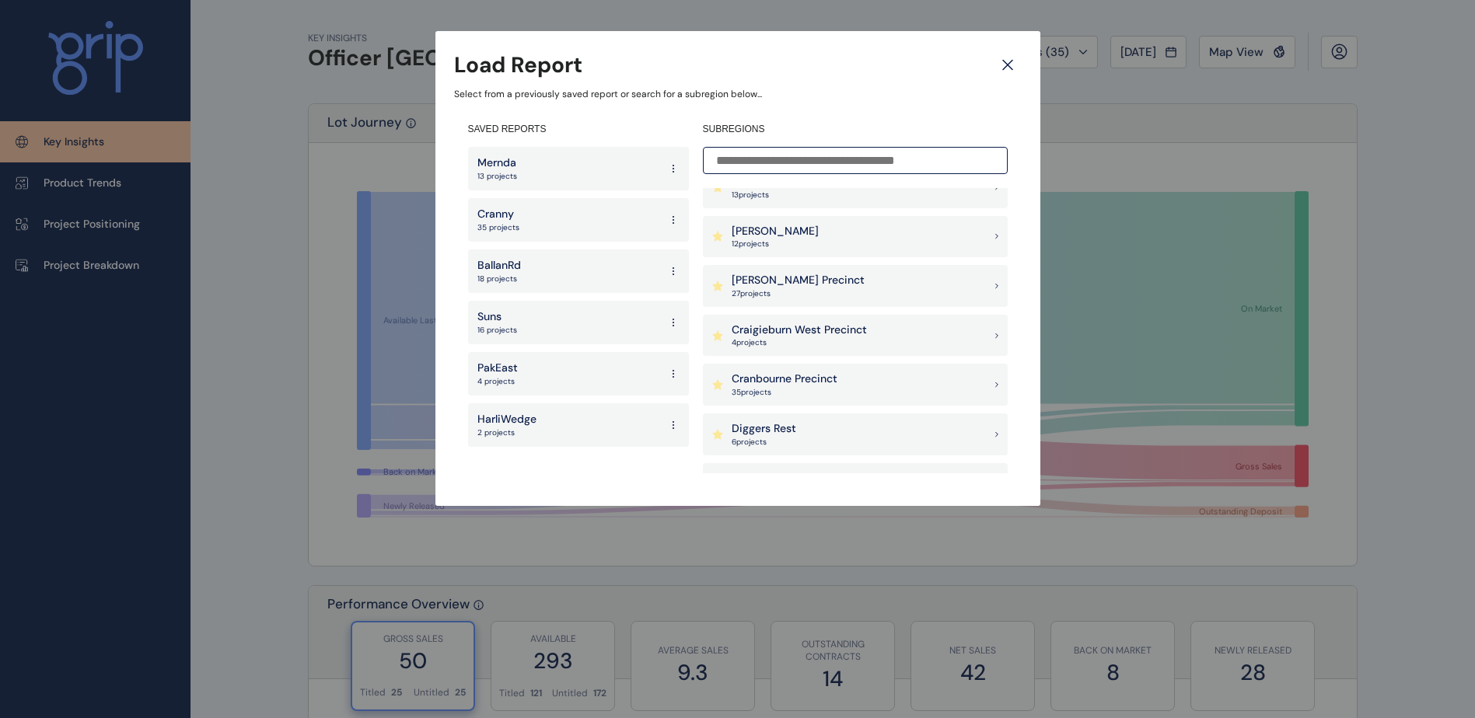
scroll to position [389, 0]
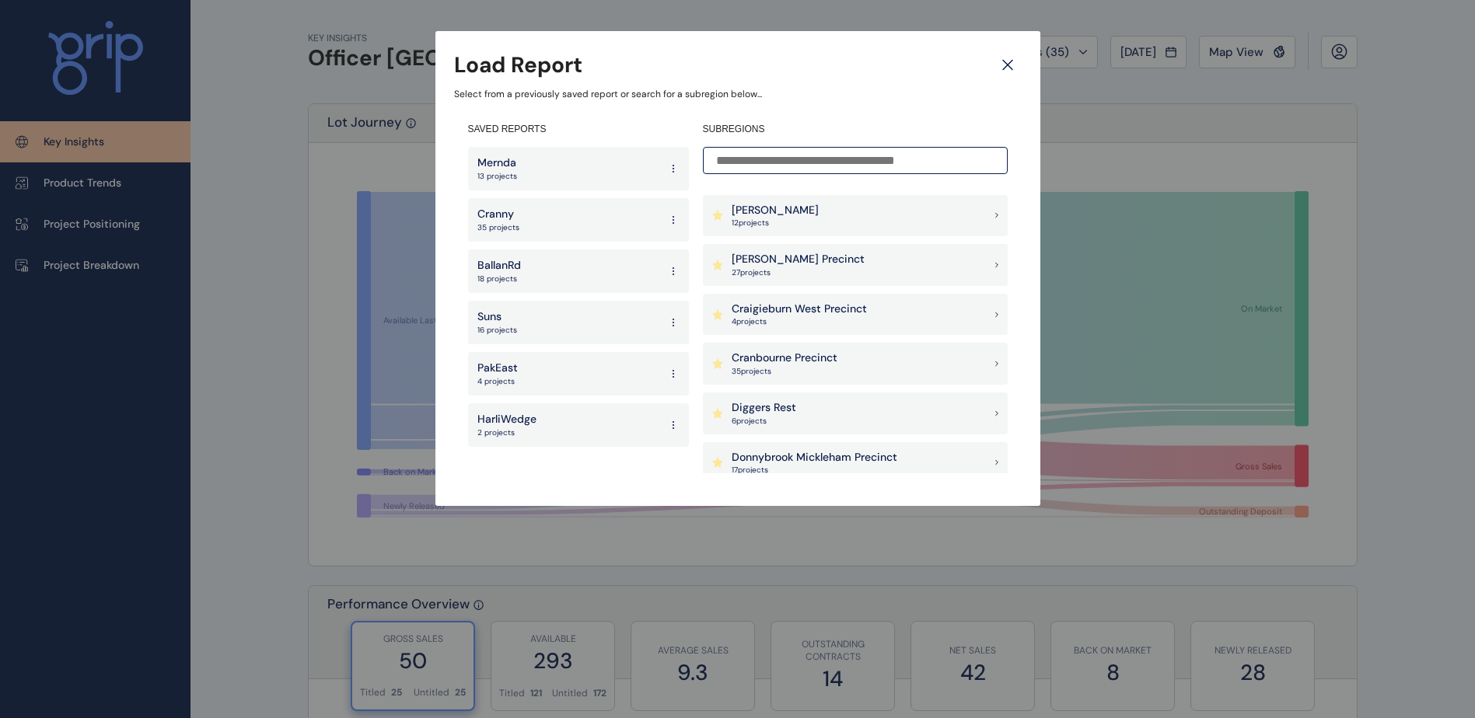
click at [854, 274] on div "Clyde Precinct 27 project s" at bounding box center [855, 265] width 305 height 42
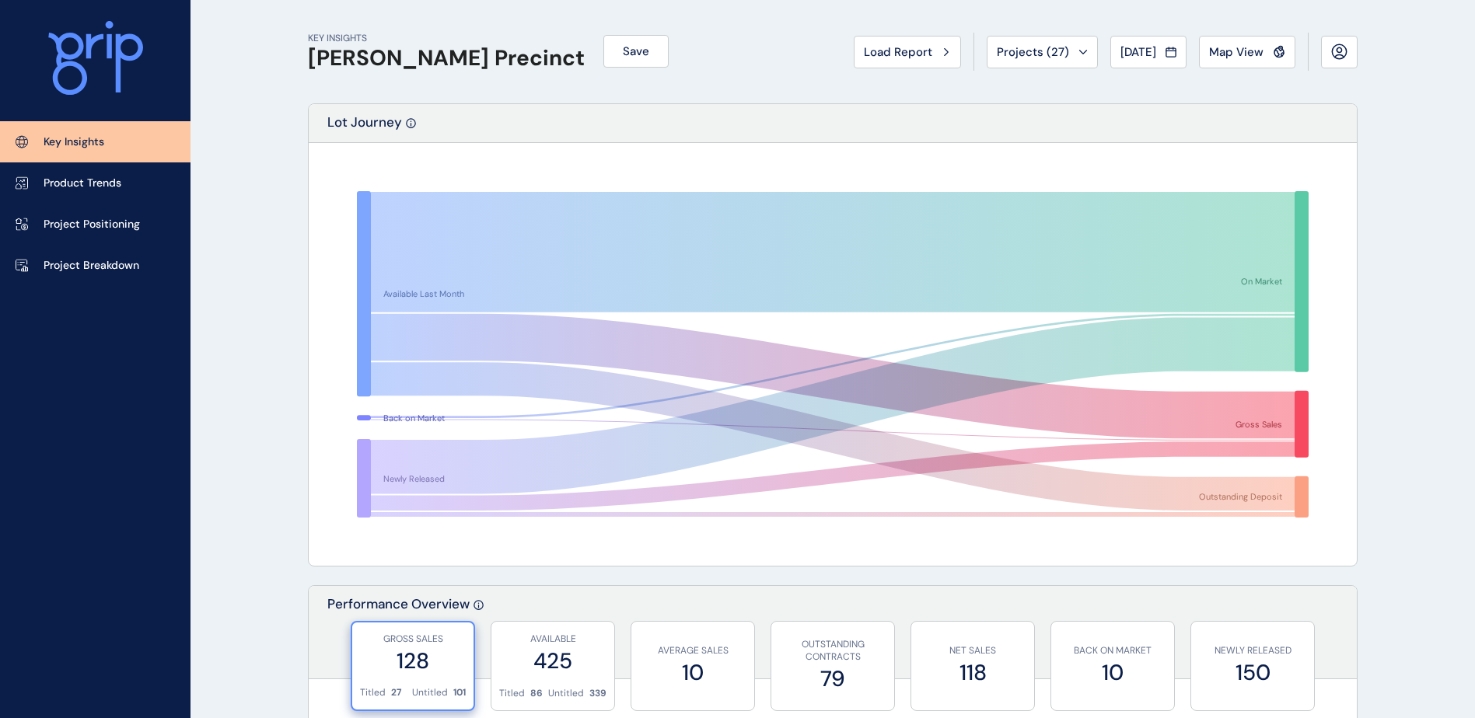
click at [61, 46] on icon at bounding box center [95, 58] width 95 height 75
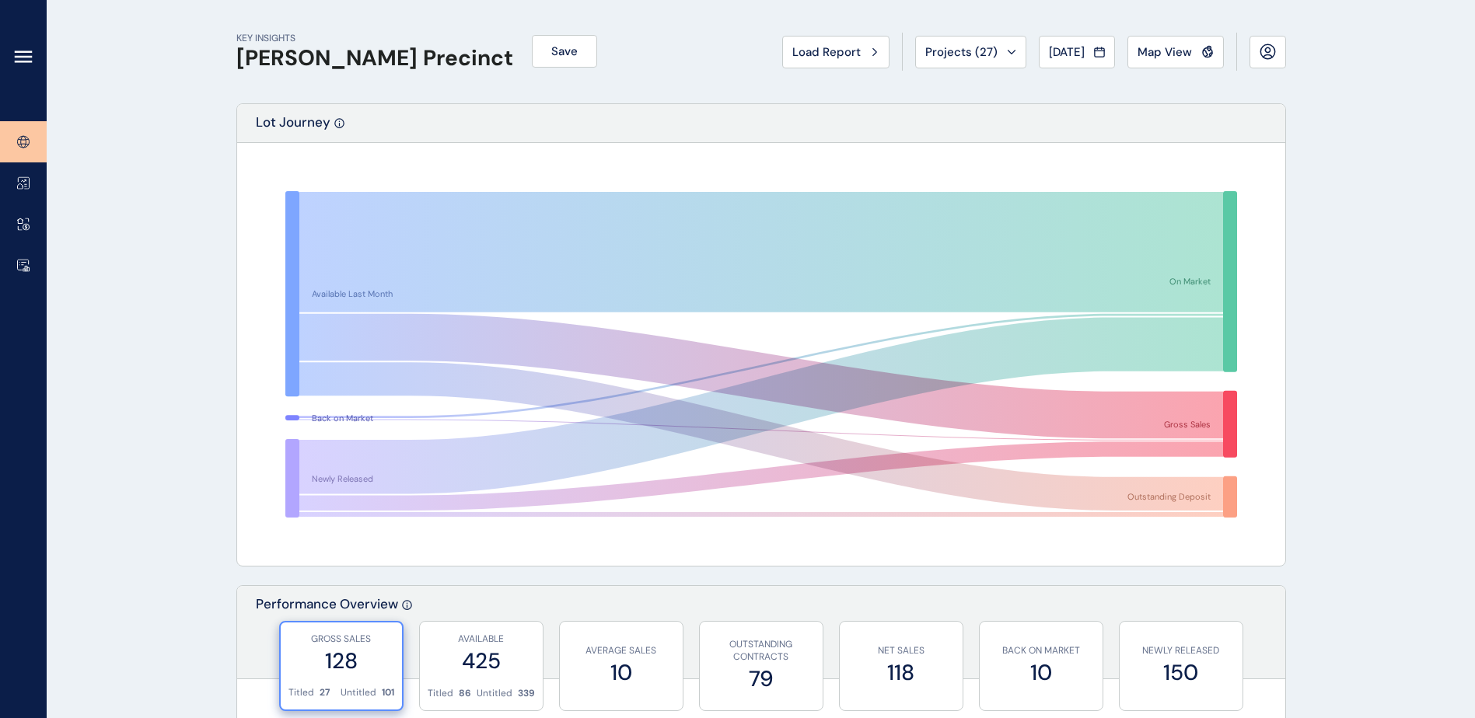
click at [30, 55] on icon at bounding box center [23, 56] width 19 height 19
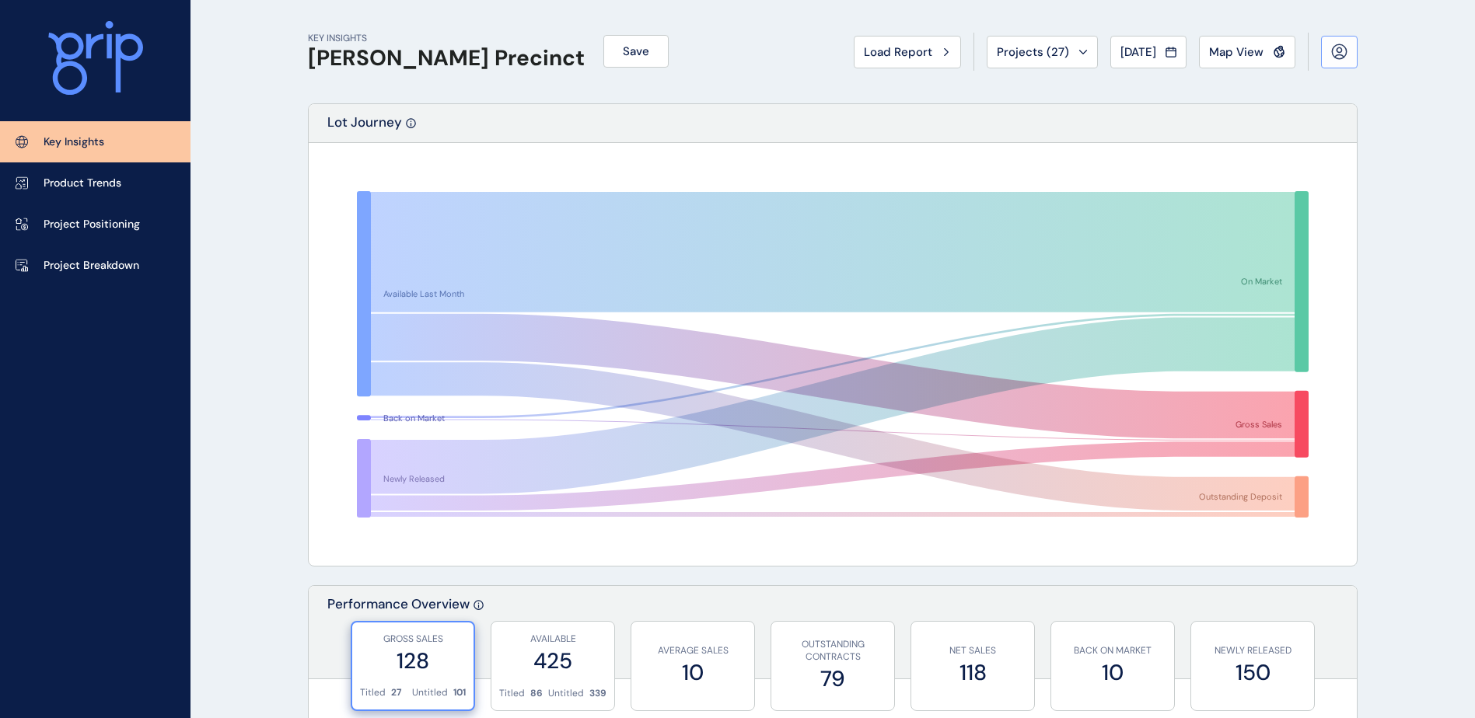
click at [1334, 49] on icon at bounding box center [1339, 52] width 16 height 16
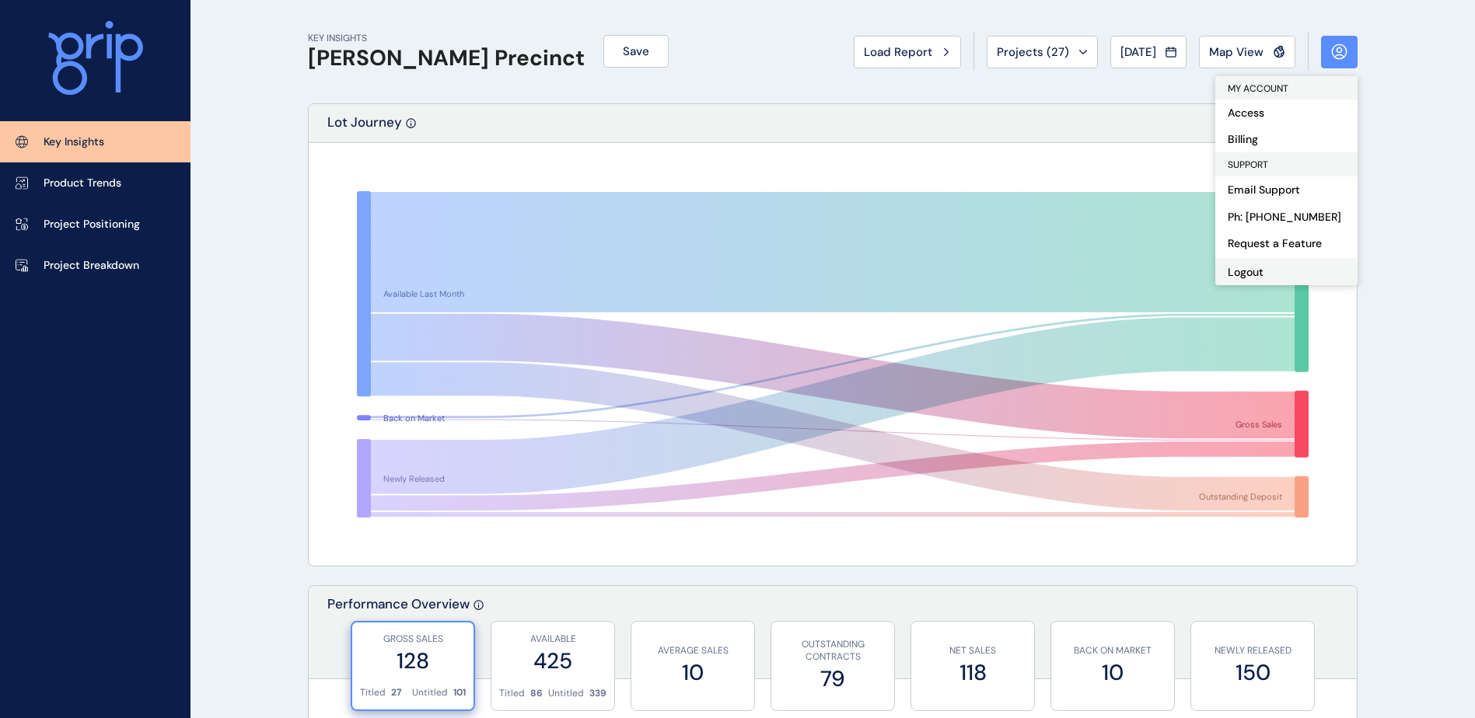
click at [1256, 268] on button "Logout" at bounding box center [1286, 271] width 142 height 27
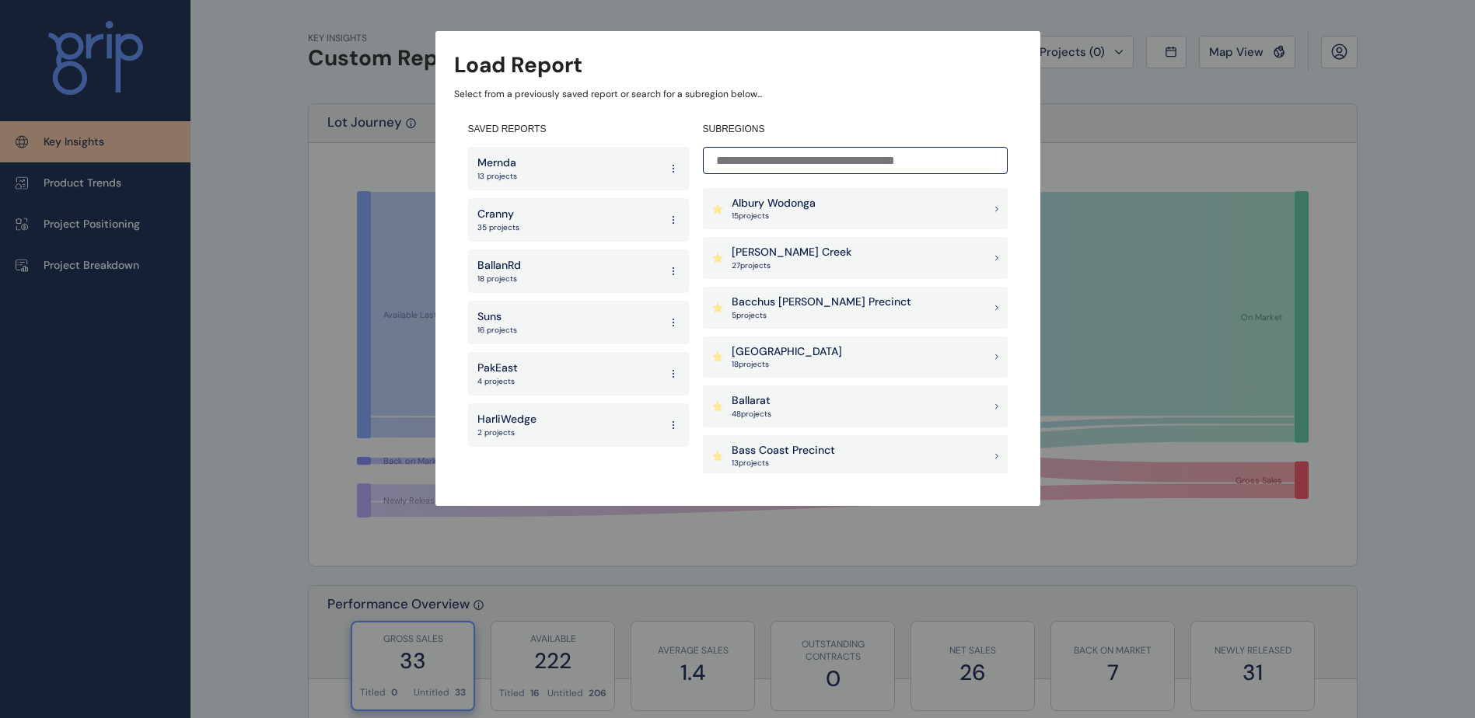
drag, startPoint x: 223, startPoint y: 31, endPoint x: 238, endPoint y: 27, distance: 15.3
click at [224, 31] on div "Load Report Select from a previously saved report or search for a subregion bel…" at bounding box center [737, 237] width 1475 height 475
click at [558, 170] on div "Mernda 13 projects" at bounding box center [578, 169] width 221 height 44
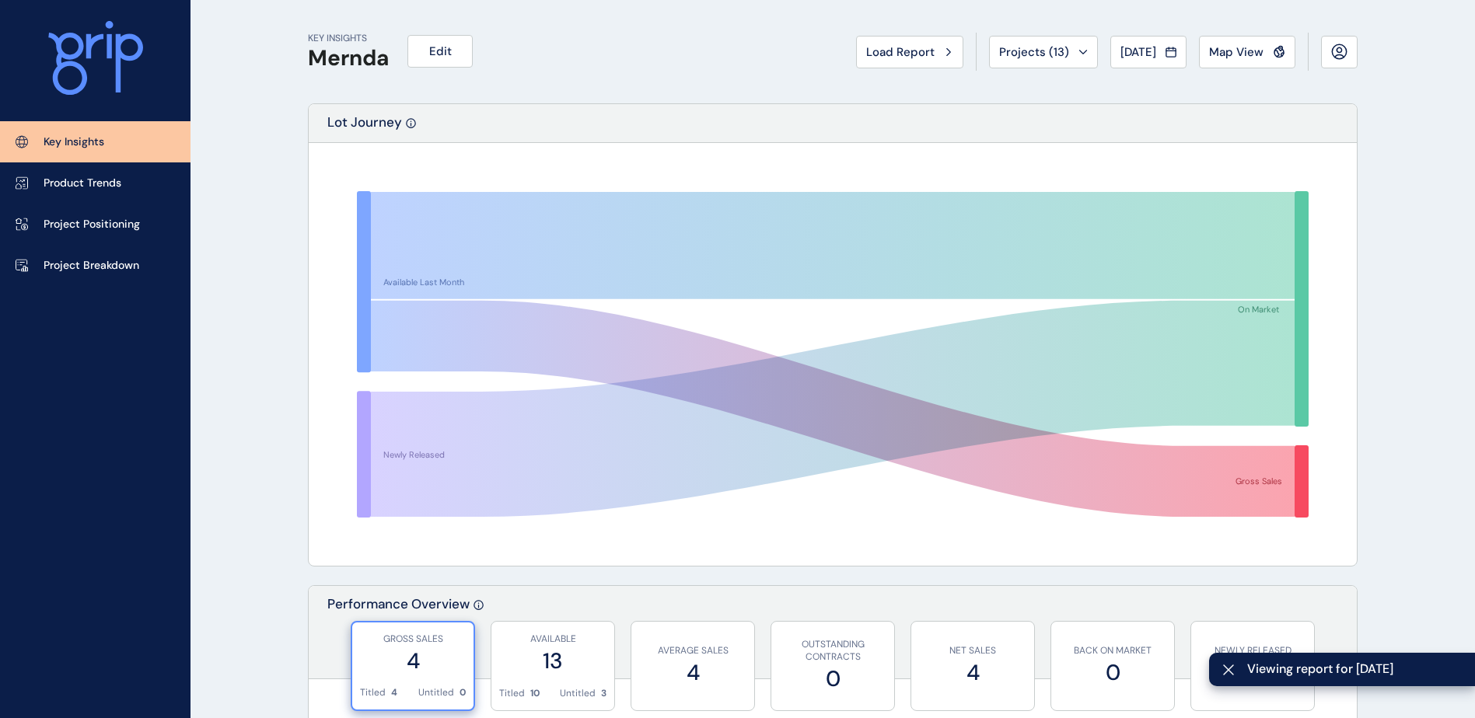
click at [106, 54] on icon at bounding box center [95, 58] width 95 height 75
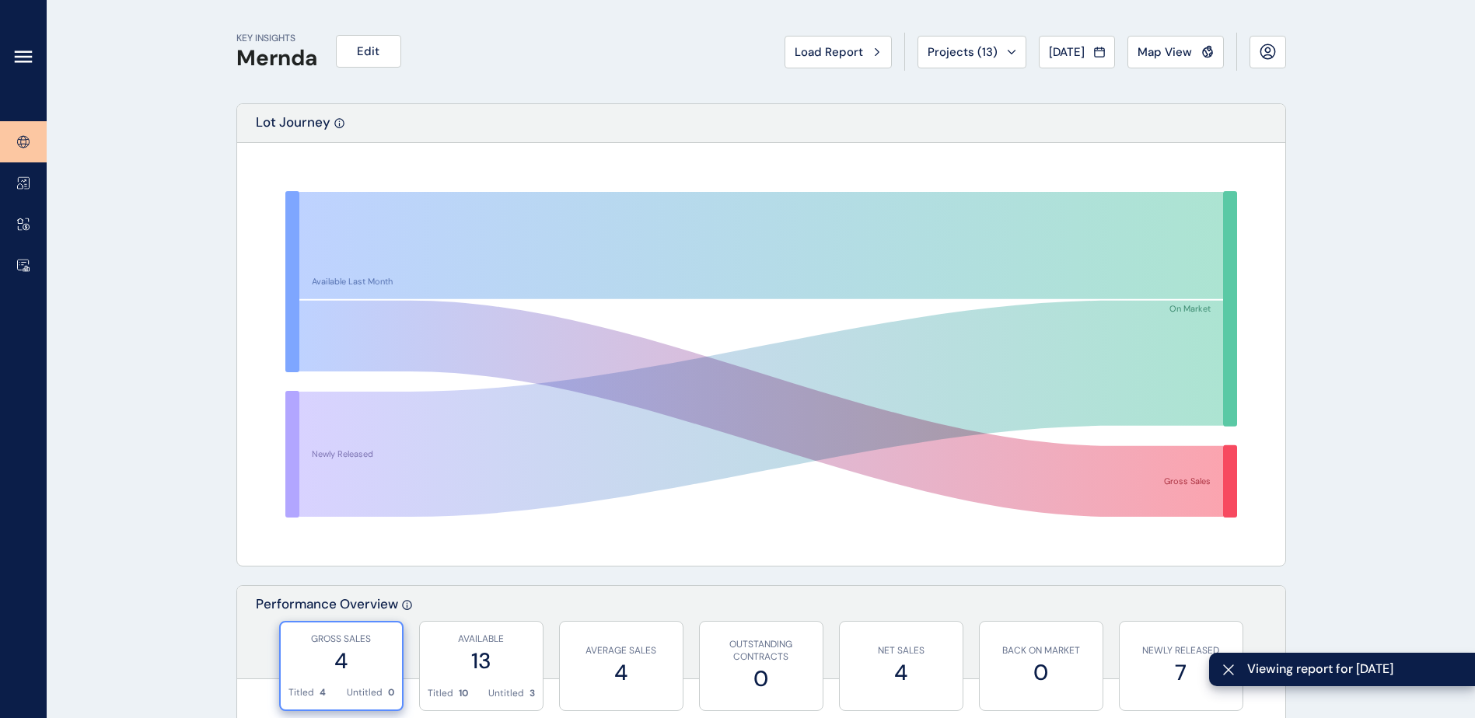
click at [26, 54] on icon at bounding box center [23, 56] width 19 height 19
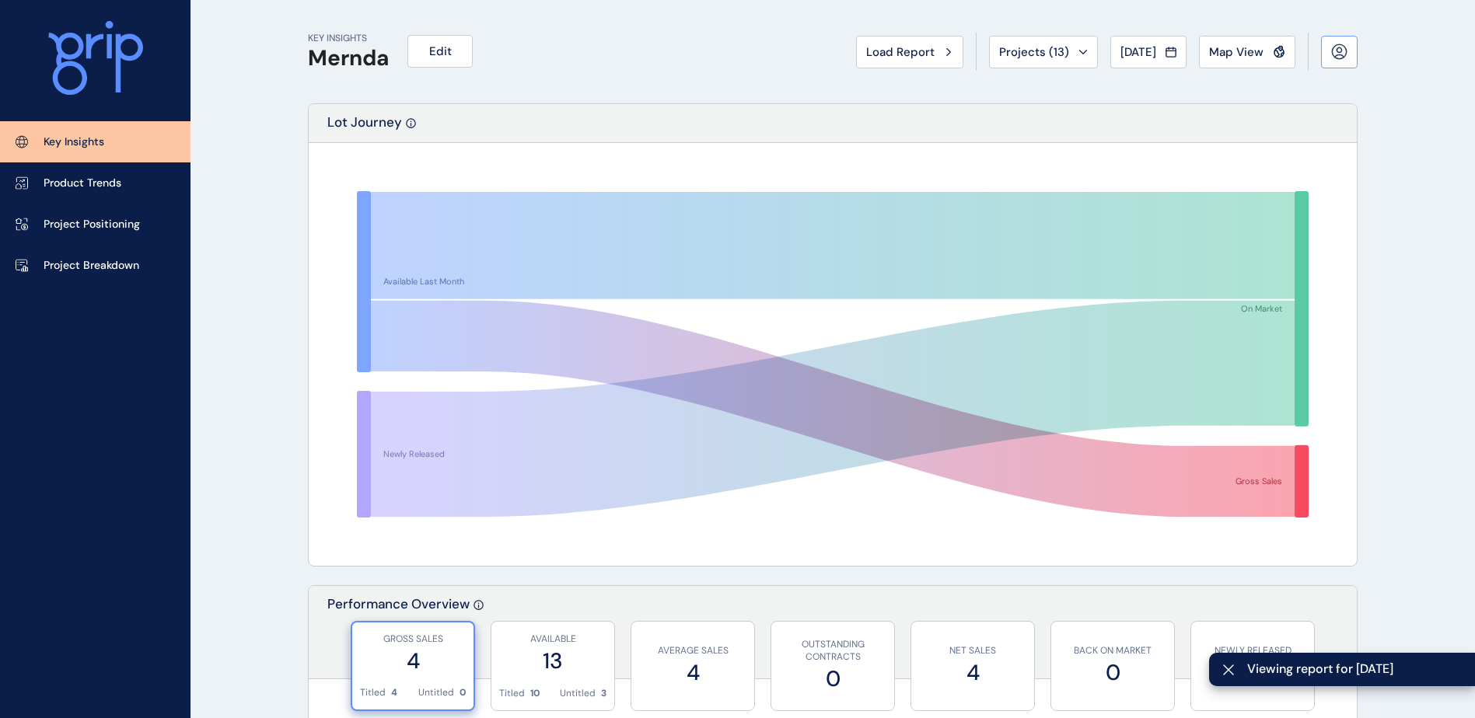
click at [1343, 51] on icon at bounding box center [1339, 52] width 16 height 16
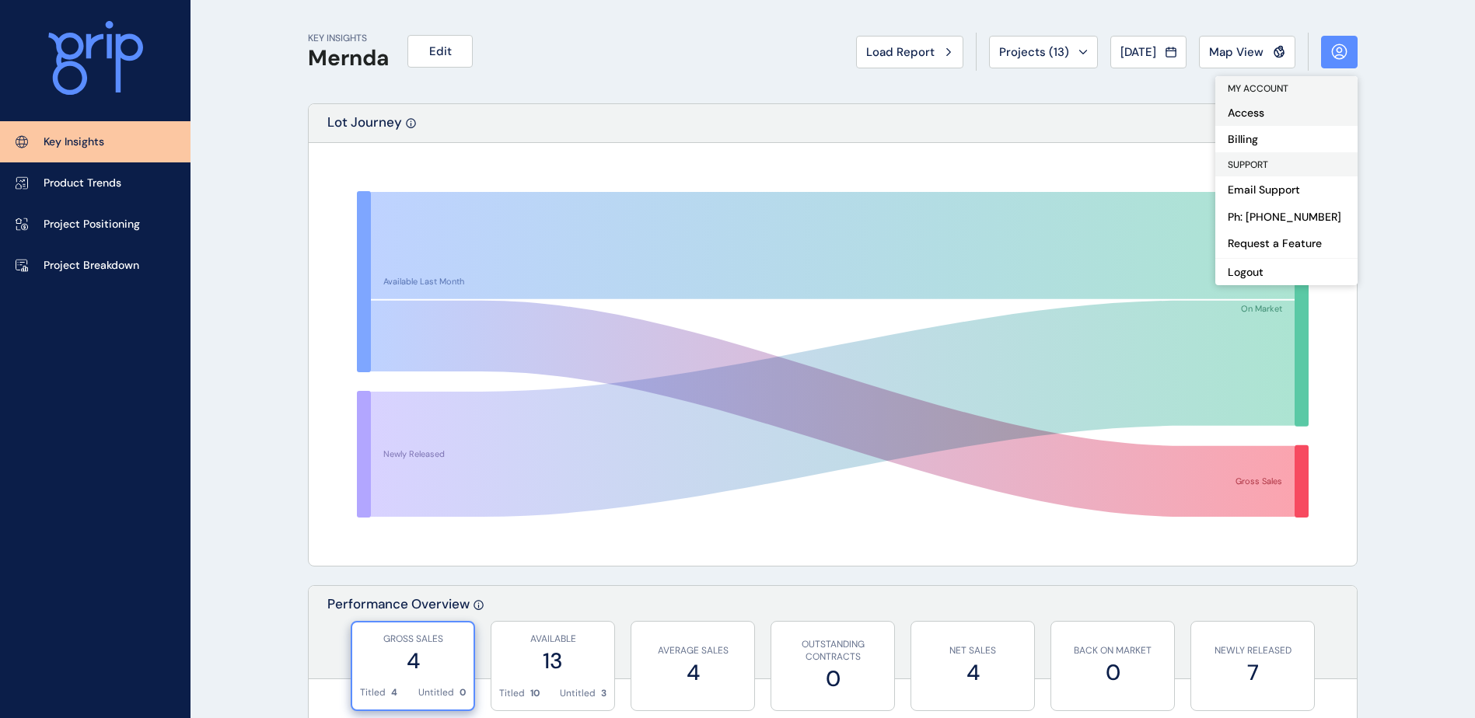
click at [1280, 104] on button "Access" at bounding box center [1286, 113] width 142 height 26
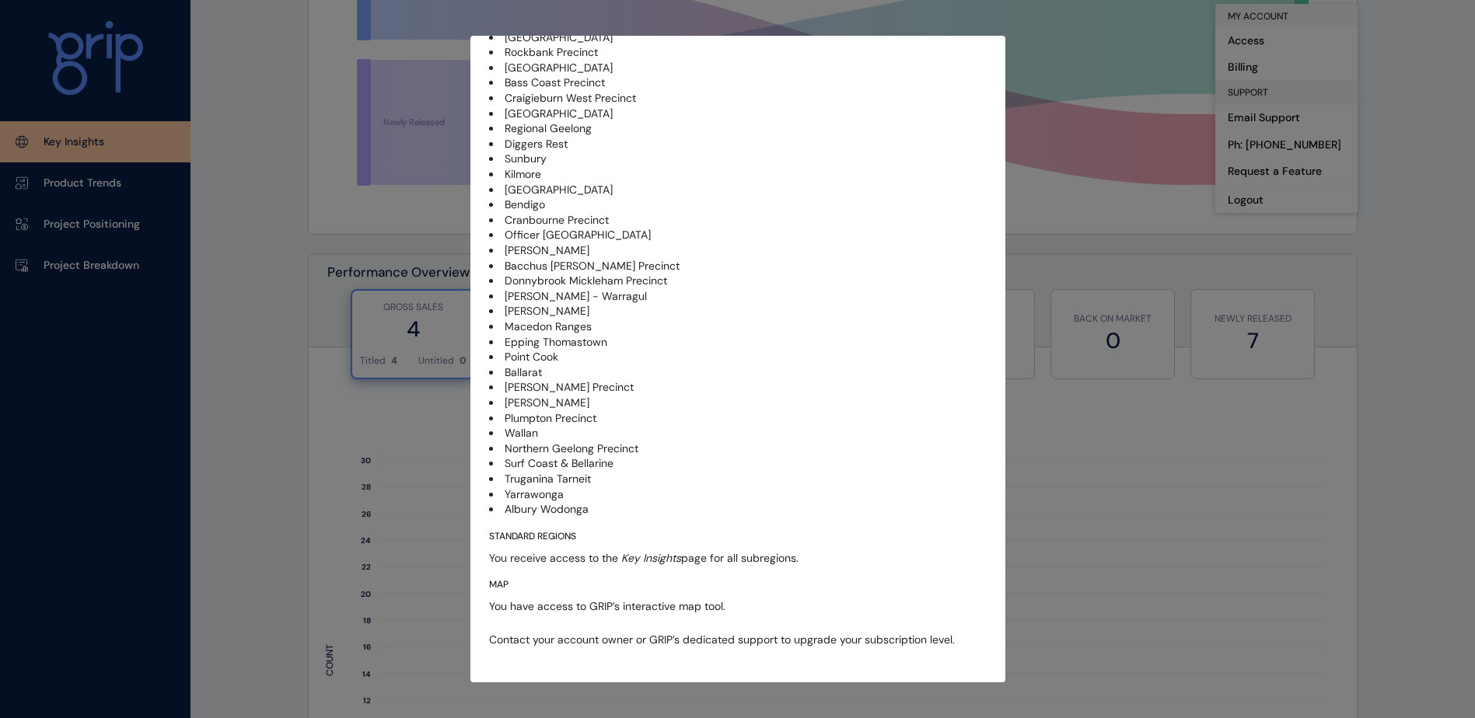
scroll to position [467, 0]
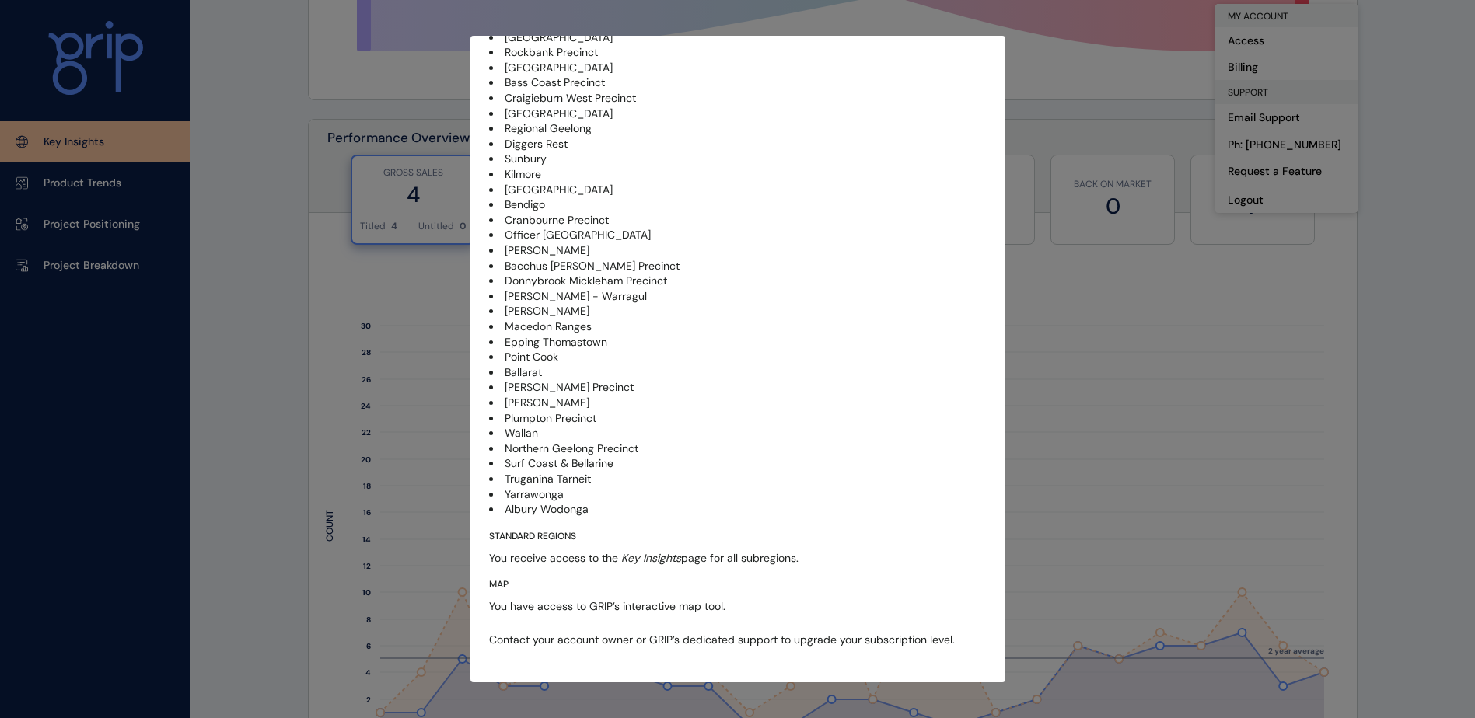
click at [206, 332] on div "Access As a GRIP user, you can choose to subscribe to one or more subregions, w…" at bounding box center [737, 359] width 1475 height 718
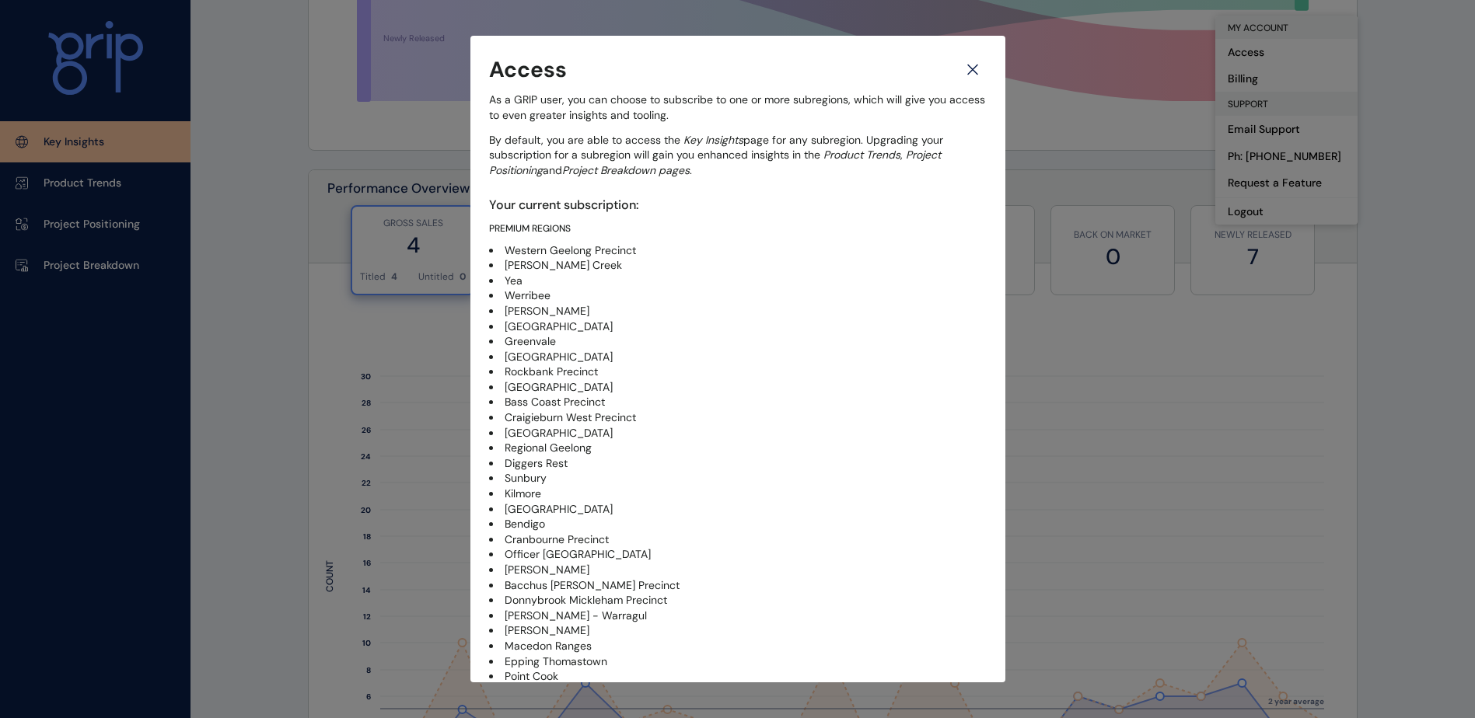
scroll to position [389, 0]
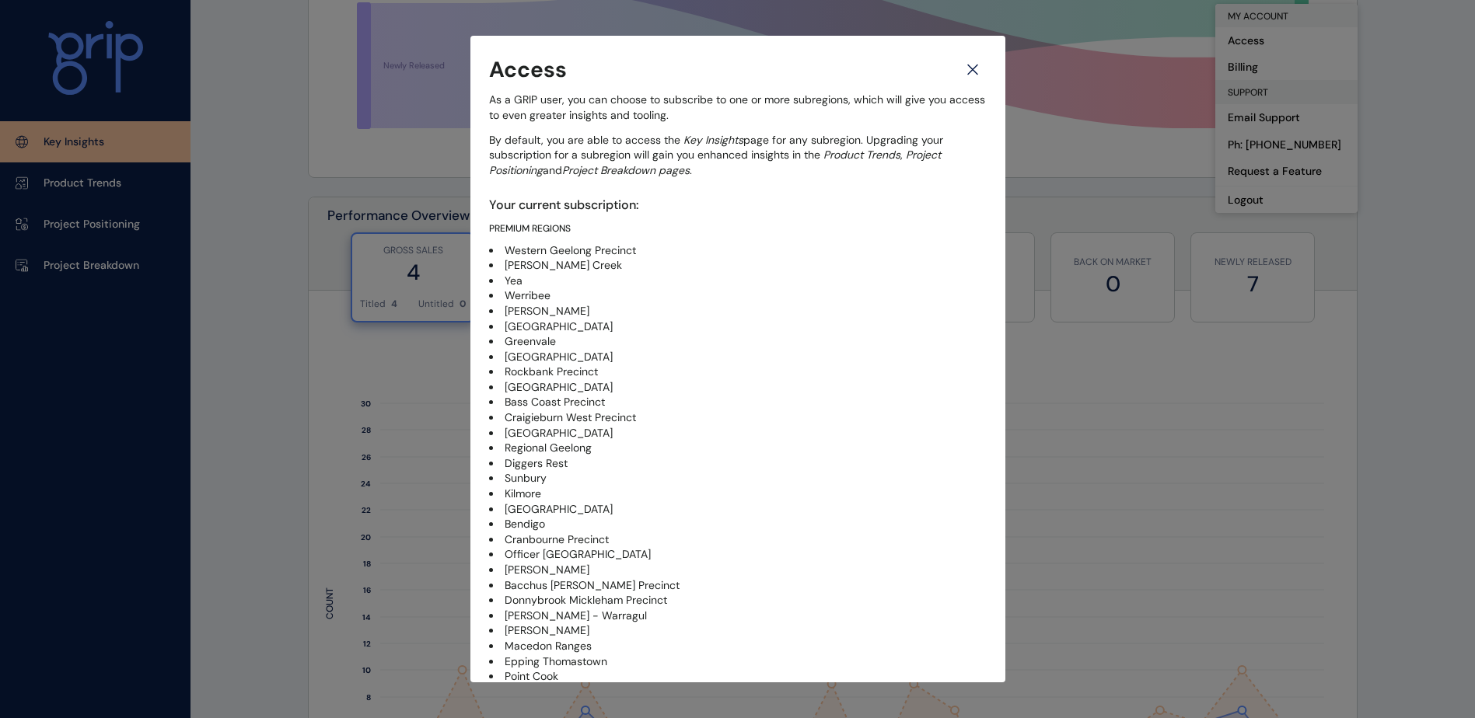
click at [962, 68] on icon at bounding box center [973, 69] width 28 height 27
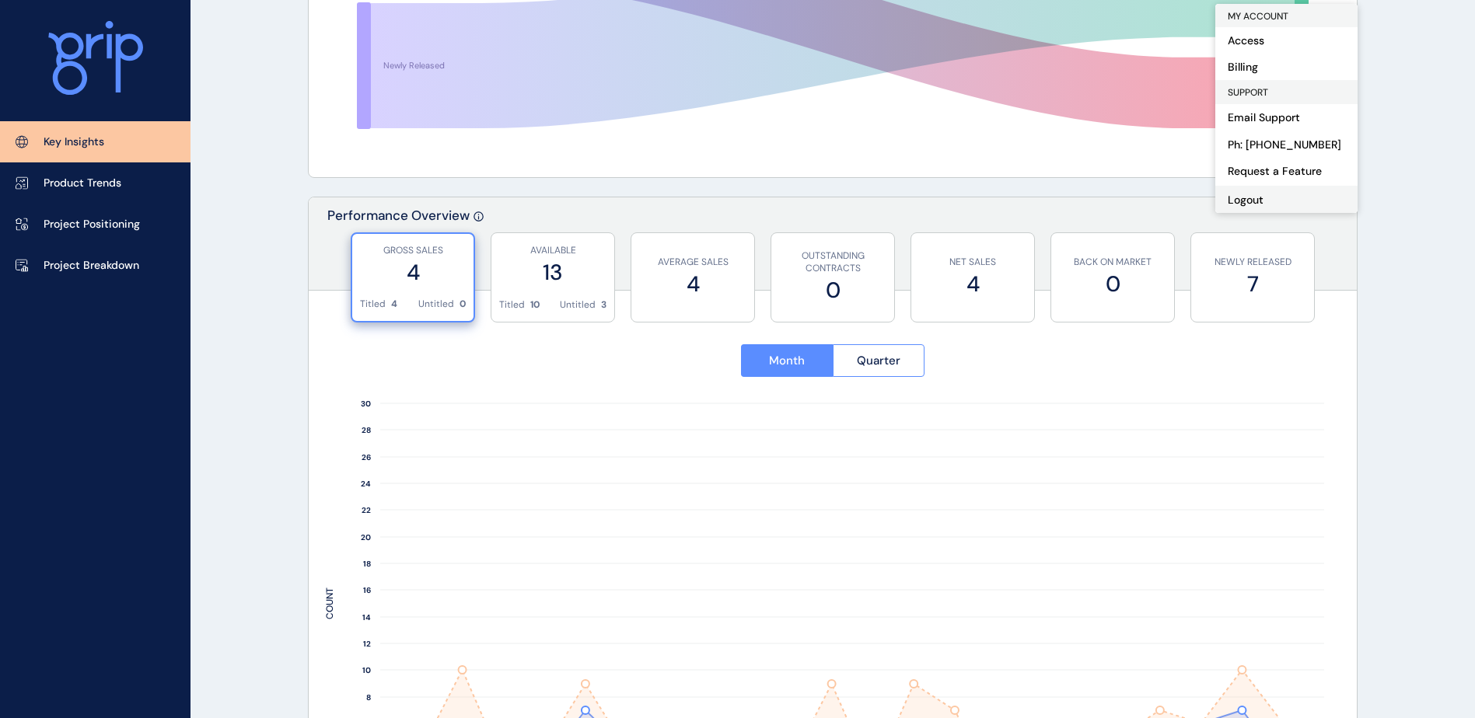
click at [1266, 201] on button "Logout" at bounding box center [1286, 199] width 142 height 27
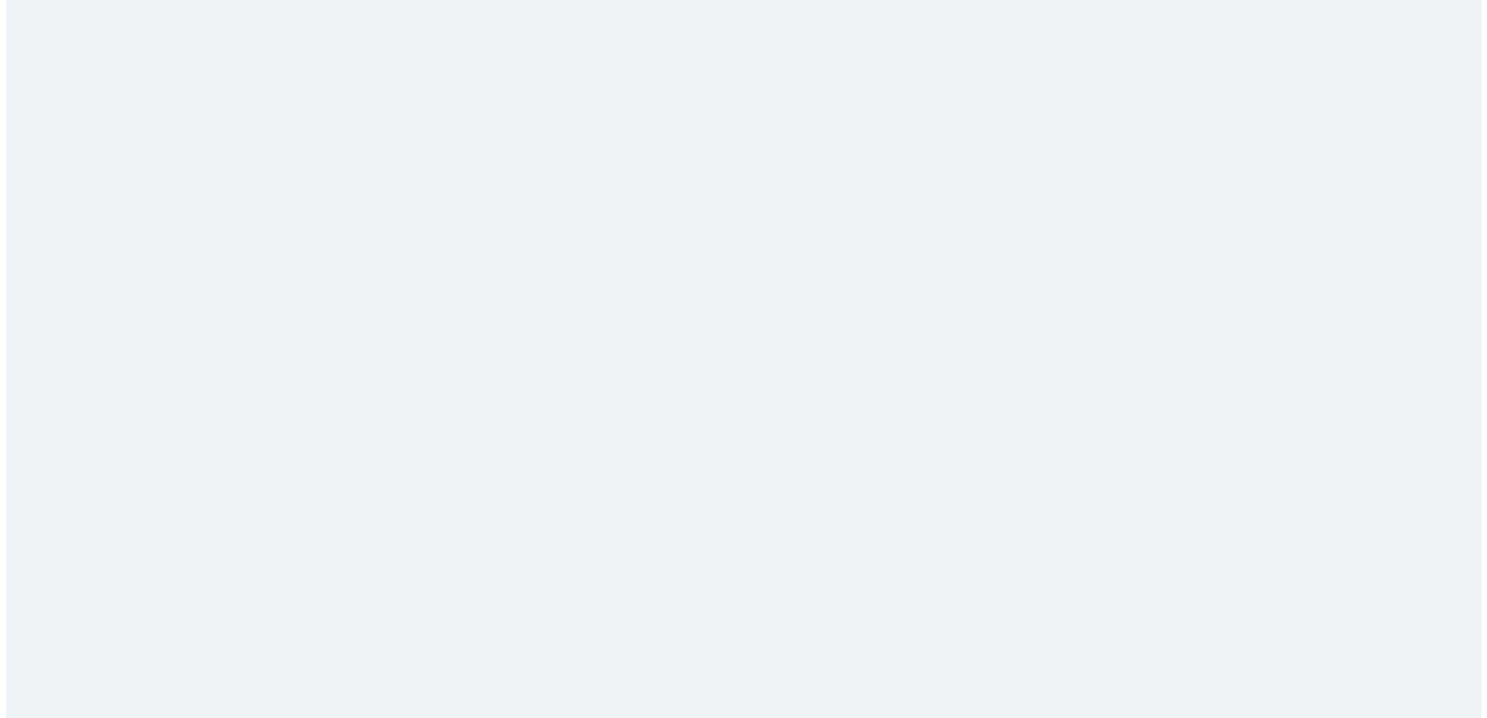
scroll to position [0, 0]
